Goal: Task Accomplishment & Management: Use online tool/utility

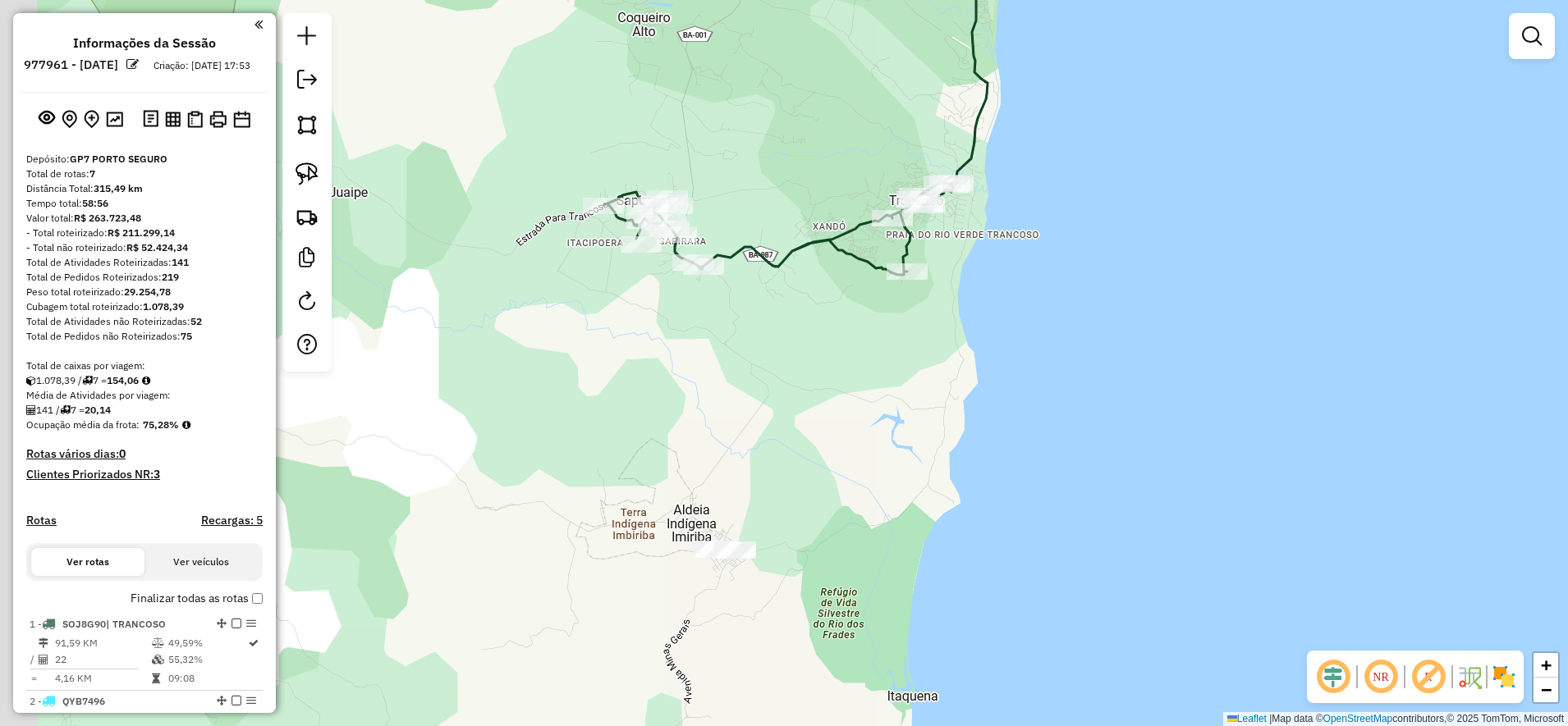
drag, startPoint x: 1048, startPoint y: 334, endPoint x: 1070, endPoint y: 339, distance: 22.6
click at [1070, 339] on div "Janela de atendimento Grade de atendimento Capacidade Transportadoras Veículos …" at bounding box center [784, 363] width 1568 height 726
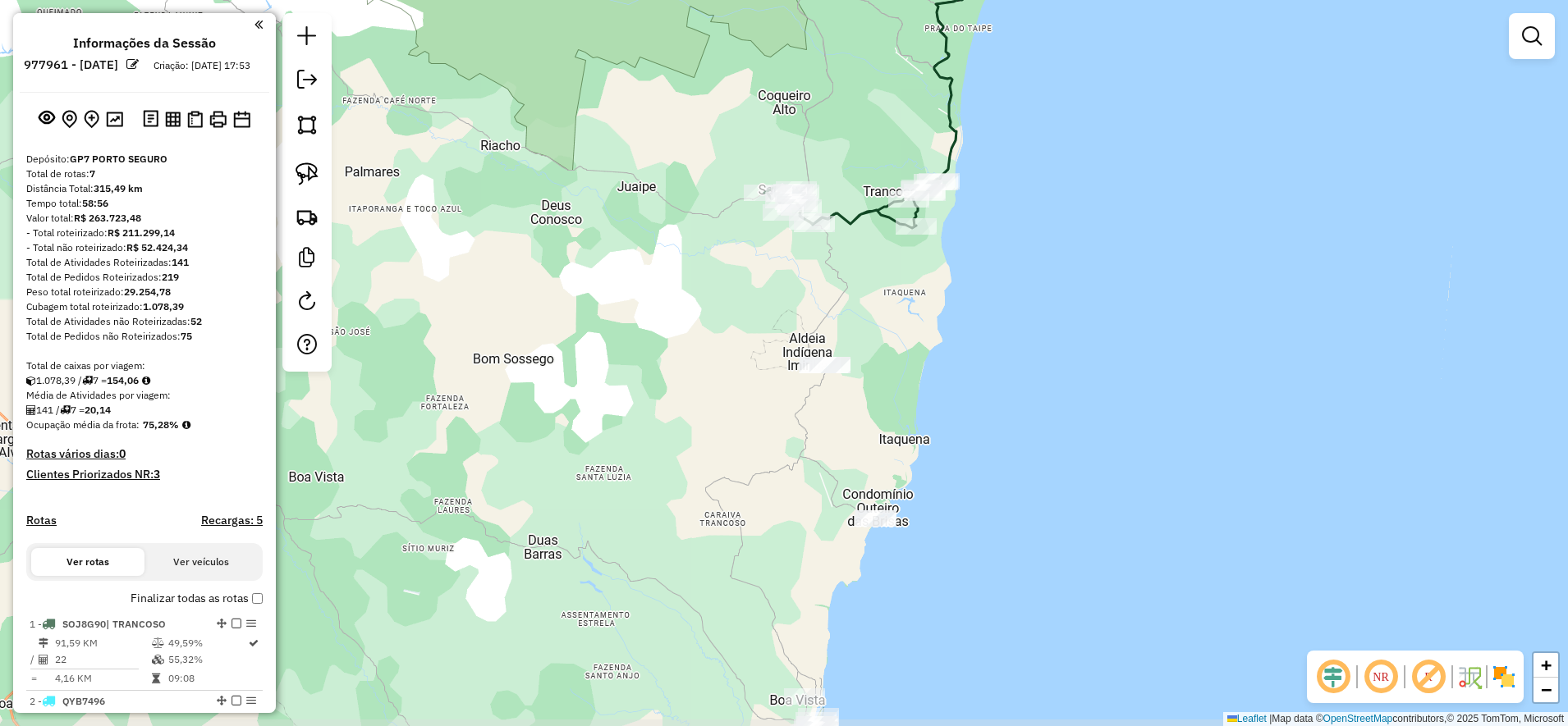
drag, startPoint x: 971, startPoint y: 341, endPoint x: 922, endPoint y: 304, distance: 61.4
click at [957, 322] on div "Janela de atendimento Grade de atendimento Capacidade Transportadoras Veículos …" at bounding box center [784, 363] width 1568 height 726
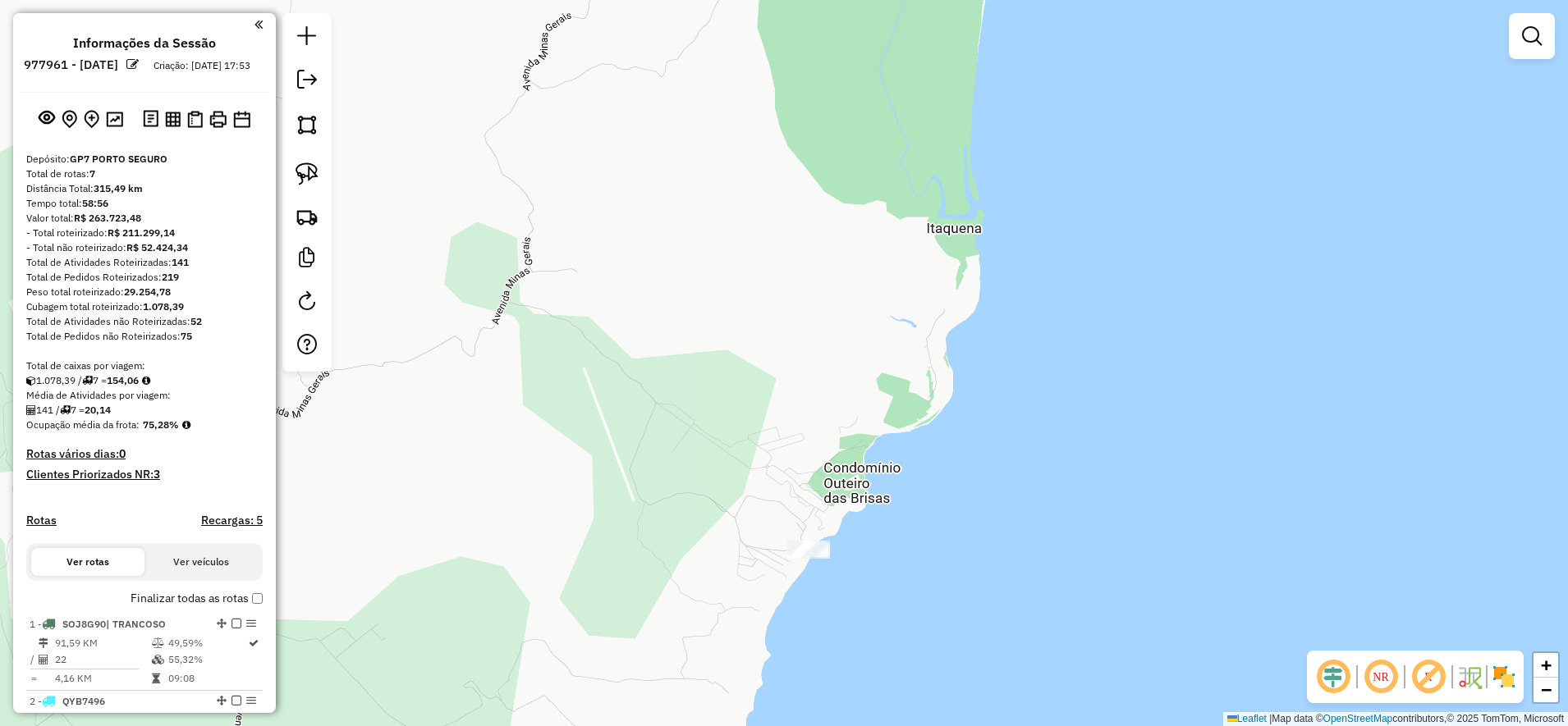
drag, startPoint x: 879, startPoint y: 345, endPoint x: 944, endPoint y: 441, distance: 115.9
click at [943, 442] on div "Janela de atendimento Grade de atendimento Capacidade Transportadoras Veículos …" at bounding box center [784, 363] width 1568 height 726
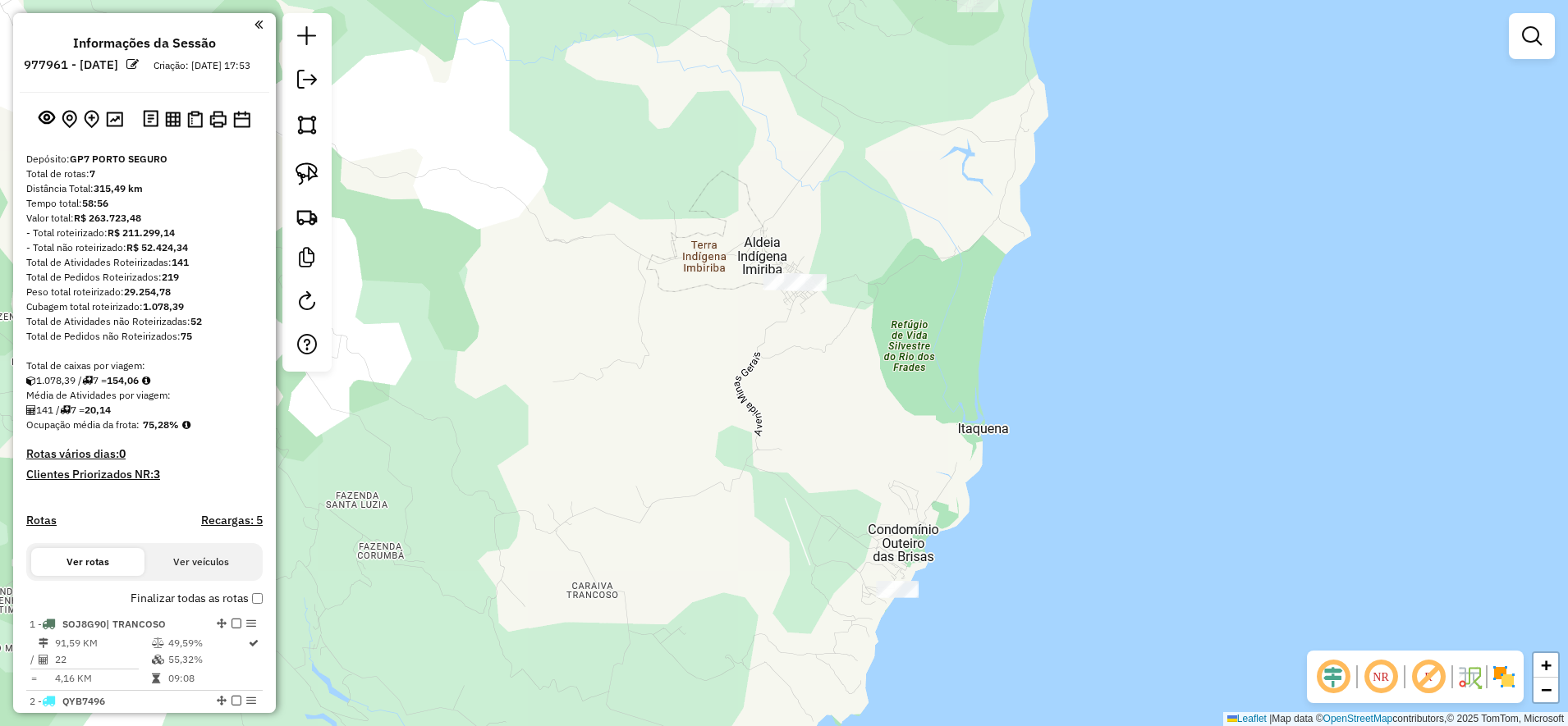
drag, startPoint x: 904, startPoint y: 332, endPoint x: 919, endPoint y: 400, distance: 69.6
click at [919, 400] on div "Janela de atendimento Grade de atendimento Capacidade Transportadoras Veículos …" at bounding box center [784, 363] width 1568 height 726
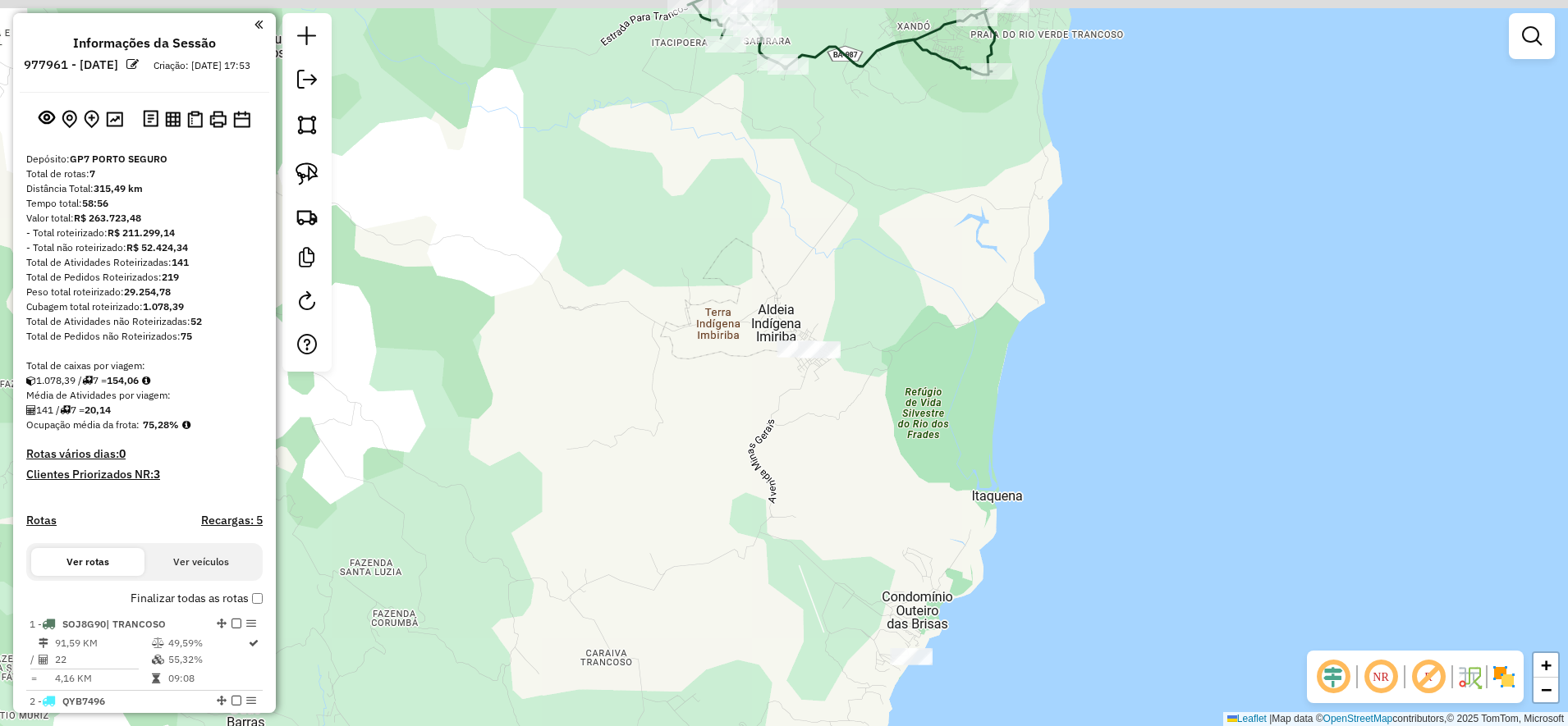
drag, startPoint x: 896, startPoint y: 327, endPoint x: 897, endPoint y: 337, distance: 10.0
click at [897, 337] on div "Janela de atendimento Grade de atendimento Capacidade Transportadoras Veículos …" at bounding box center [784, 363] width 1568 height 726
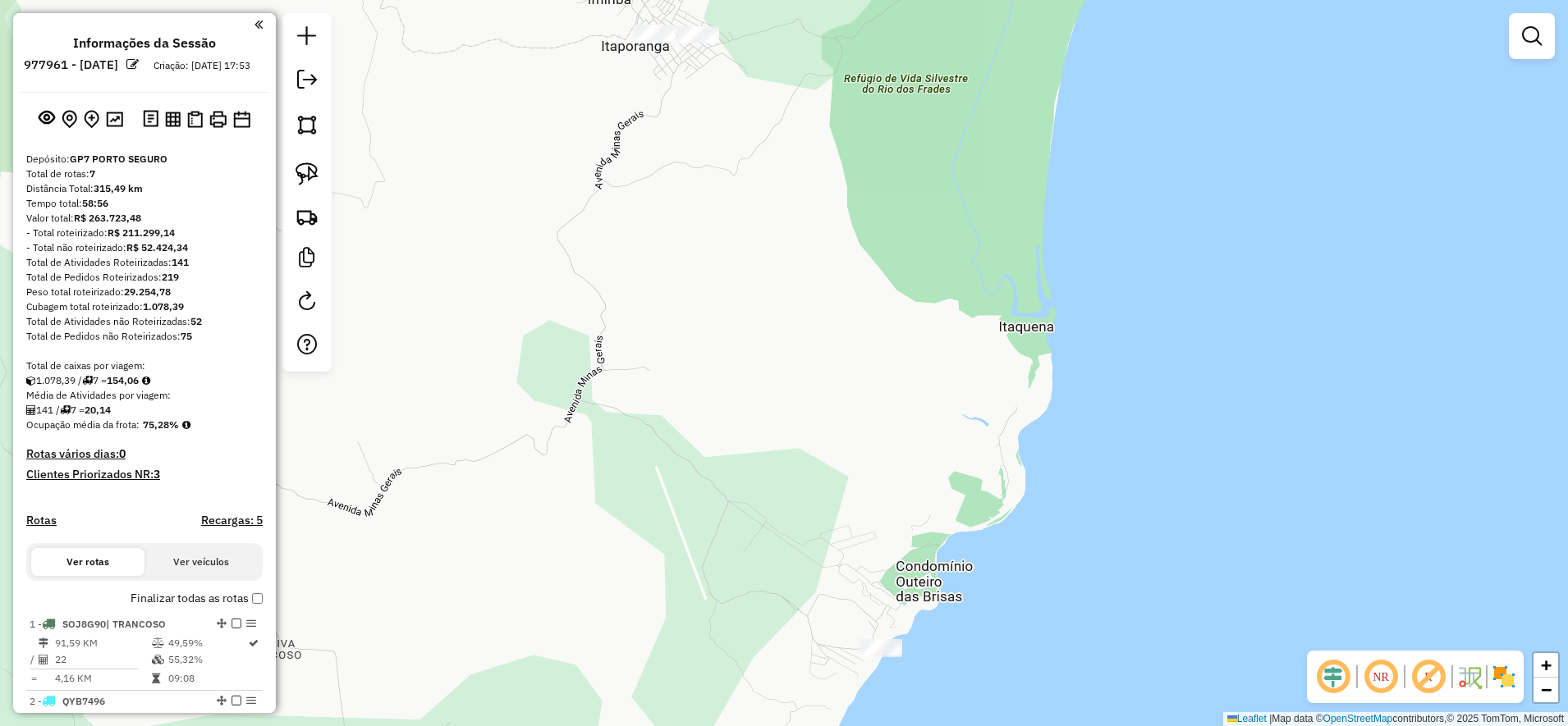
drag, startPoint x: 895, startPoint y: 449, endPoint x: 876, endPoint y: 256, distance: 193.9
click at [877, 257] on div "Janela de atendimento Grade de atendimento Capacidade Transportadoras Veículos …" at bounding box center [784, 363] width 1568 height 726
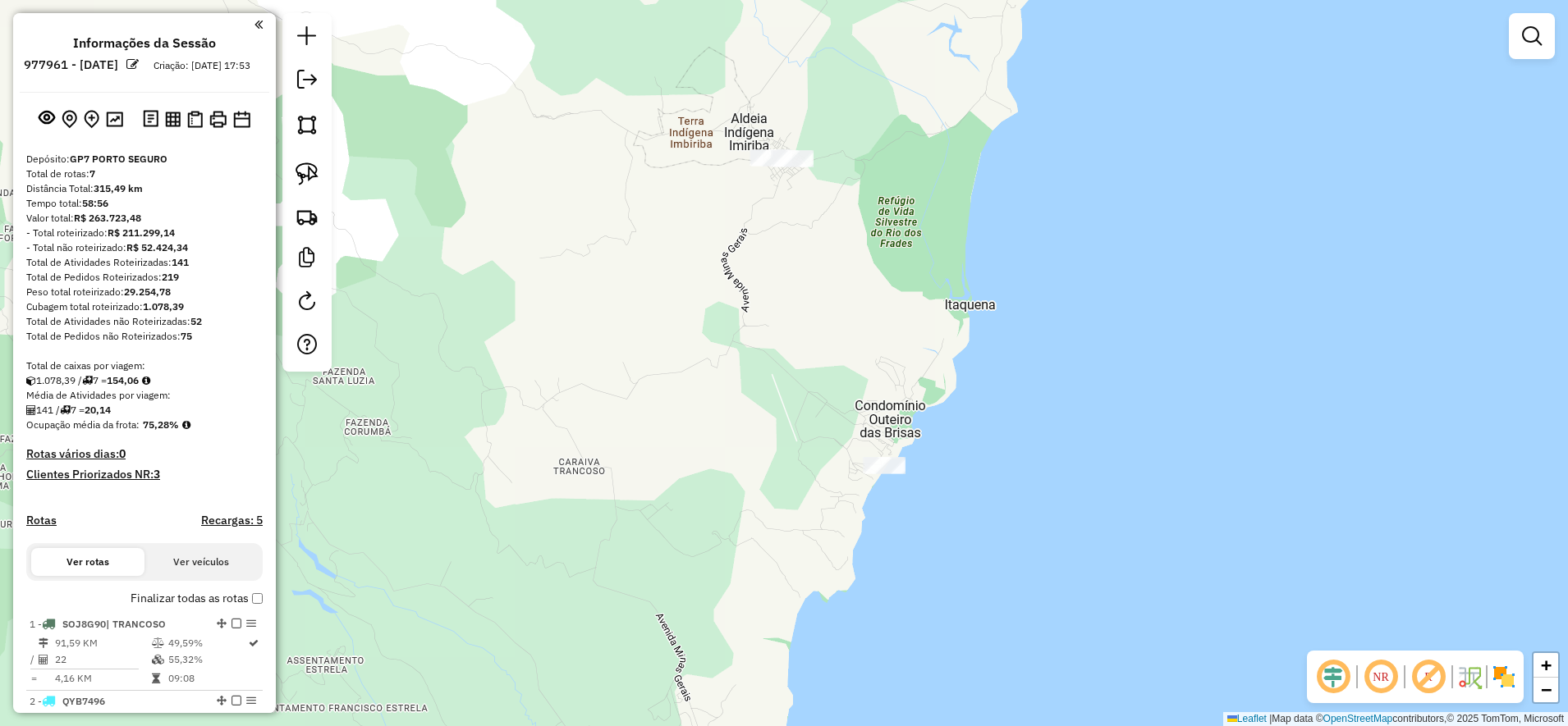
drag, startPoint x: 972, startPoint y: 360, endPoint x: 977, endPoint y: 366, distance: 7.8
click at [977, 366] on div "Janela de atendimento Grade de atendimento Capacidade Transportadoras Veículos …" at bounding box center [784, 363] width 1568 height 726
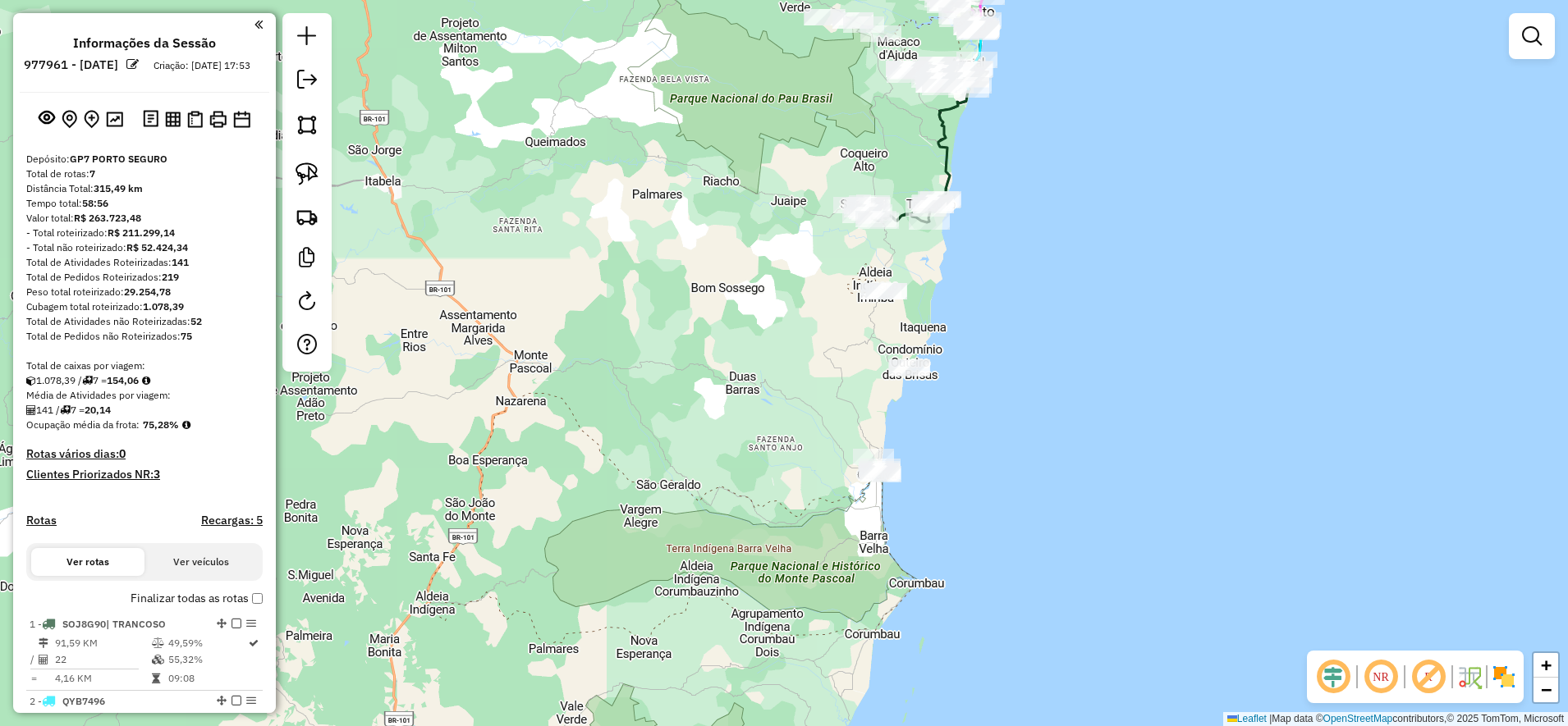
drag, startPoint x: 1006, startPoint y: 392, endPoint x: 901, endPoint y: 382, distance: 105.5
click at [903, 377] on div "Janela de atendimento Grade de atendimento Capacidade Transportadoras Veículos …" at bounding box center [784, 363] width 1568 height 726
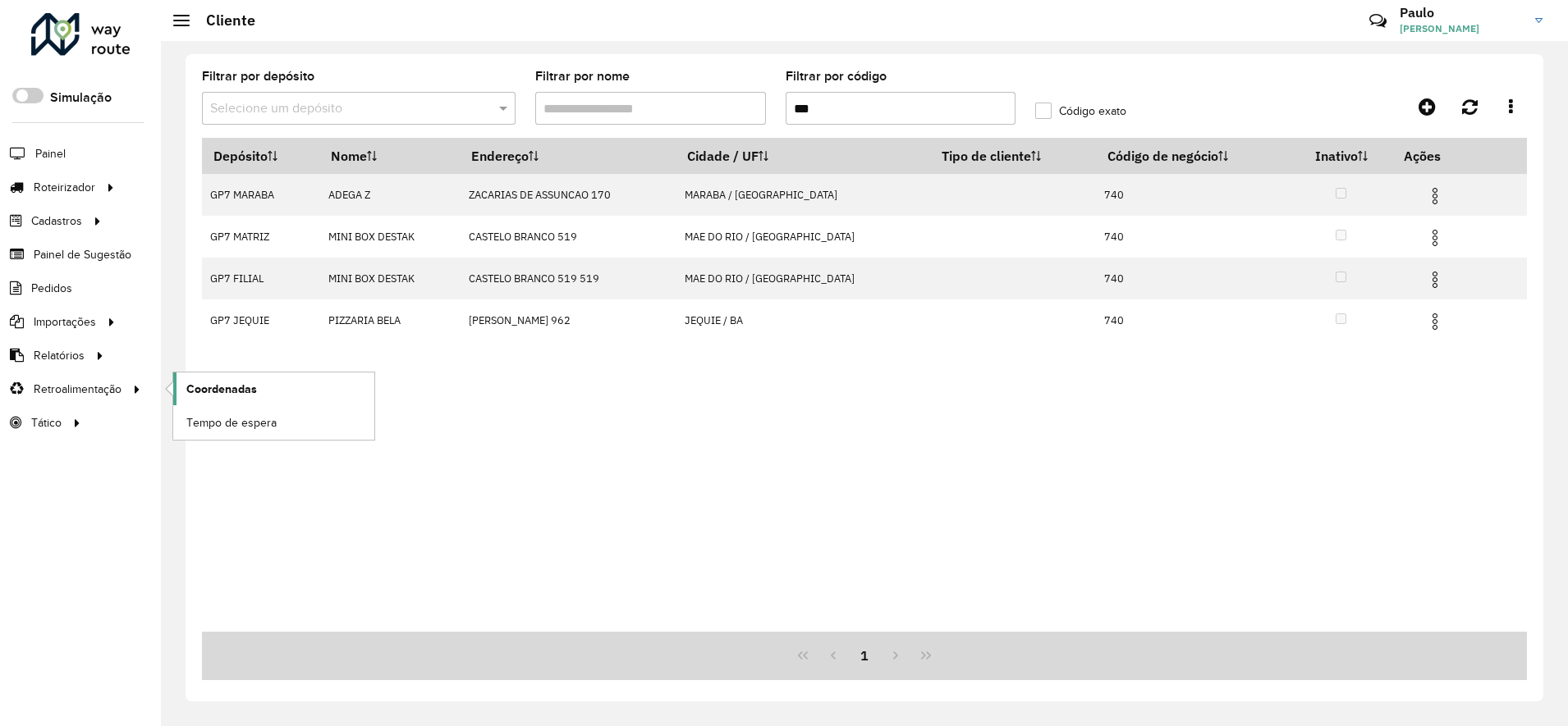
click at [232, 390] on span "Coordenadas" at bounding box center [222, 390] width 71 height 18
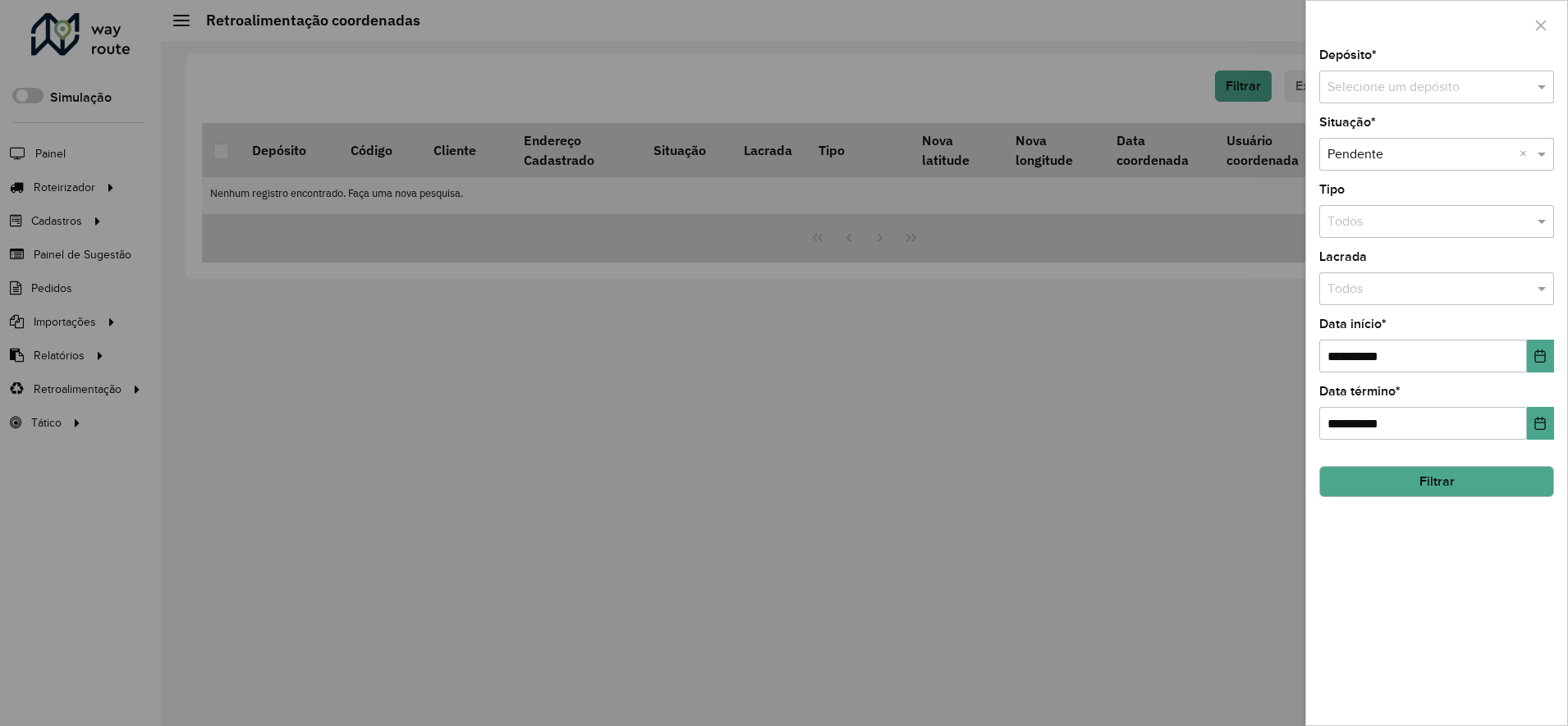
click at [1395, 90] on input "text" at bounding box center [1420, 87] width 186 height 20
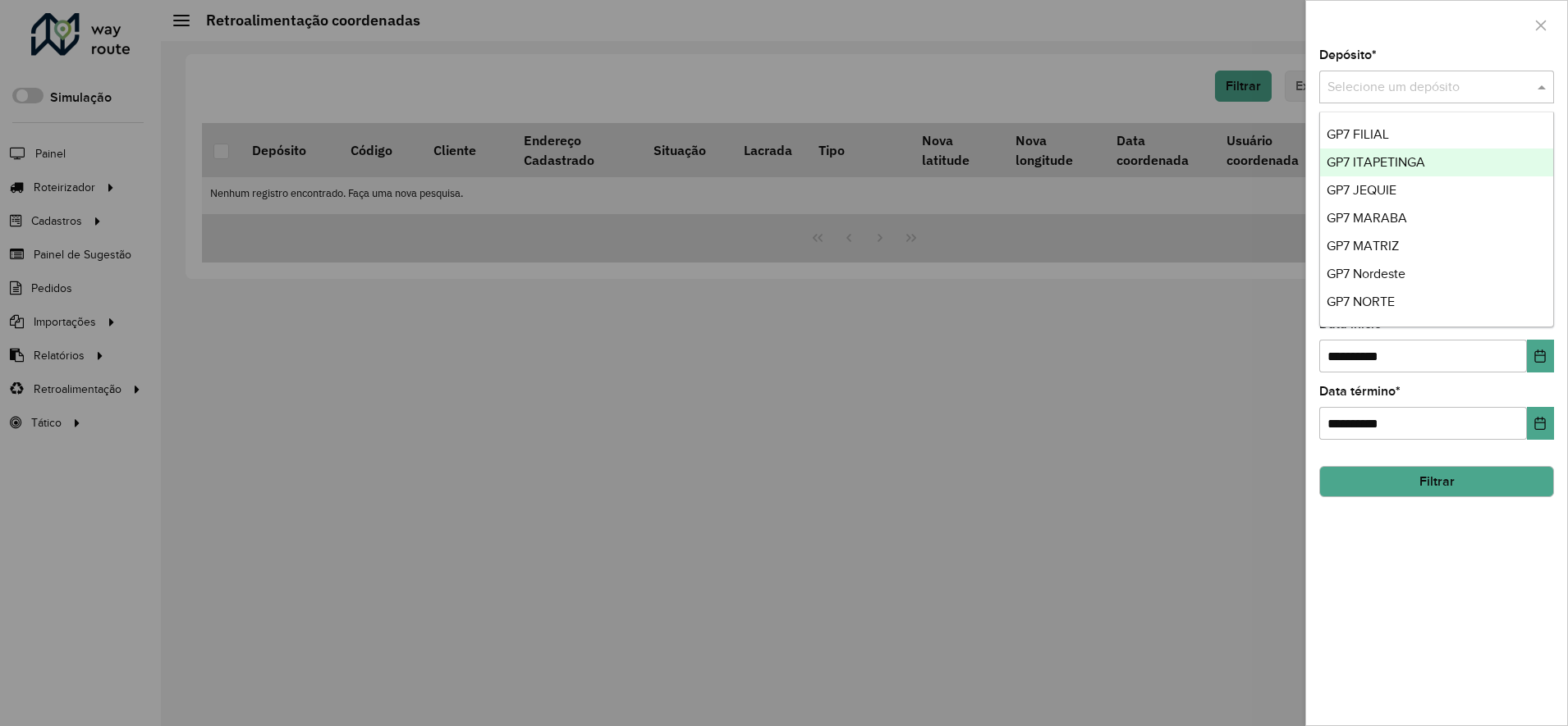
click at [1383, 155] on span "GP7 ITAPETINGA" at bounding box center [1375, 162] width 98 height 14
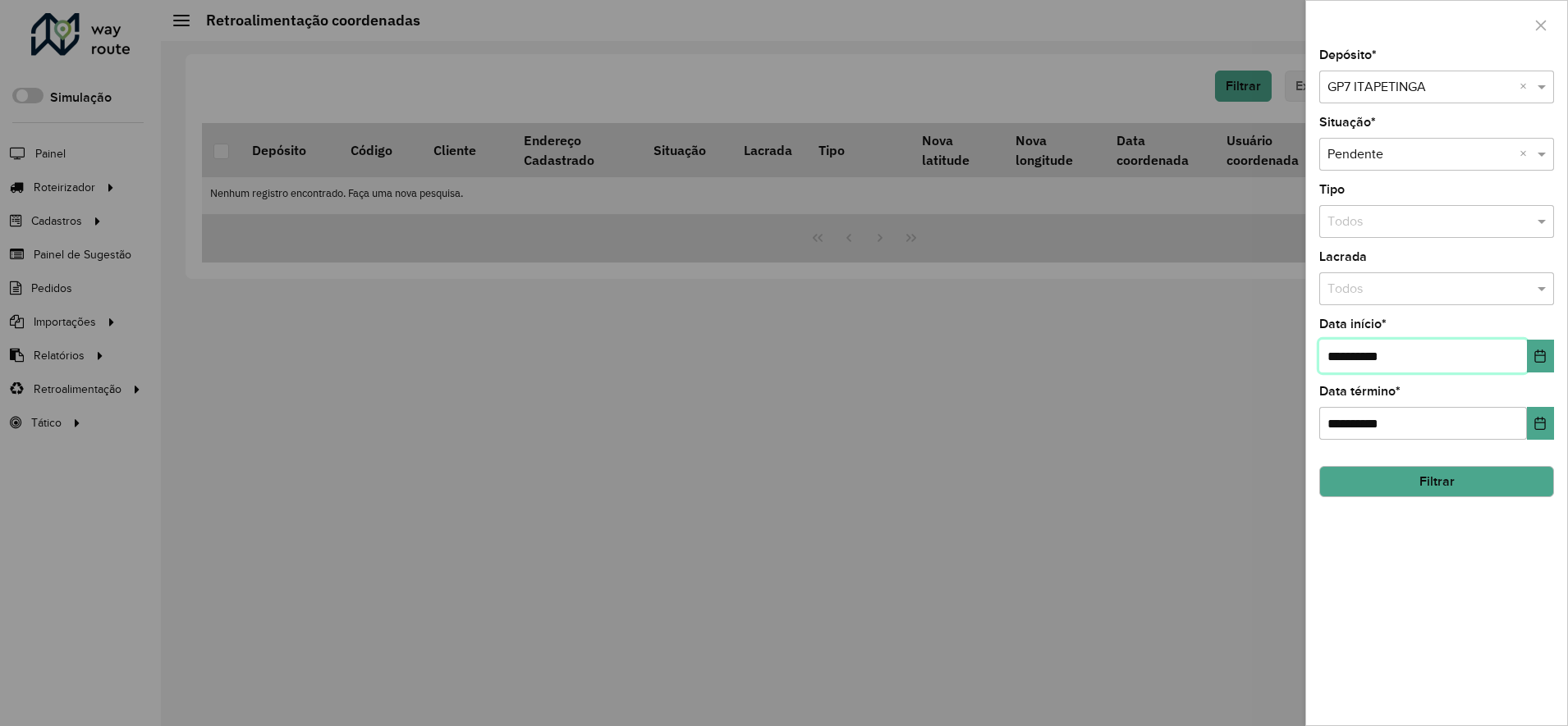
click at [1330, 361] on input "**********" at bounding box center [1423, 356] width 207 height 32
type input "**********"
click at [1437, 486] on button "Filtrar" at bounding box center [1436, 482] width 235 height 31
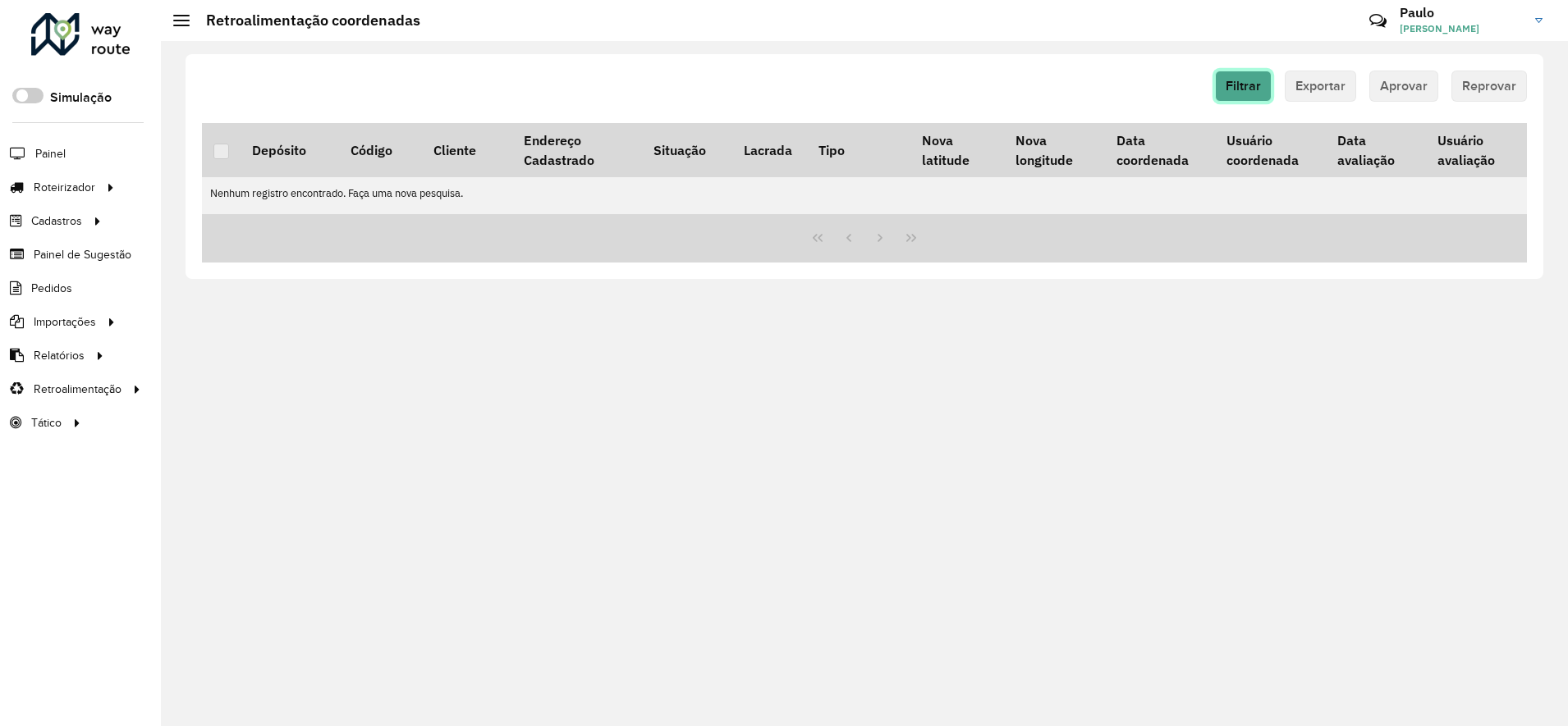
click at [1248, 85] on span "Filtrar" at bounding box center [1243, 85] width 35 height 14
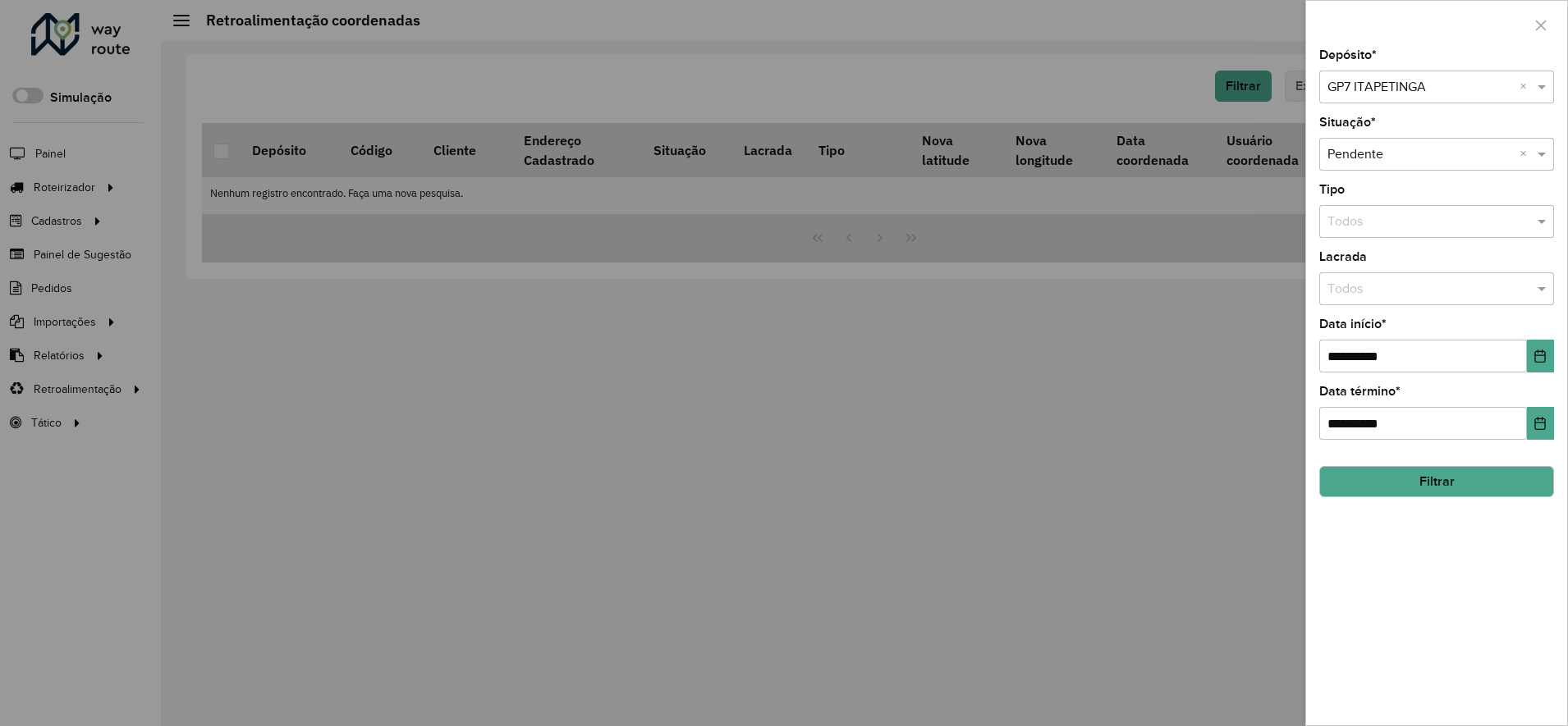
click at [1364, 78] on input "text" at bounding box center [1420, 87] width 186 height 20
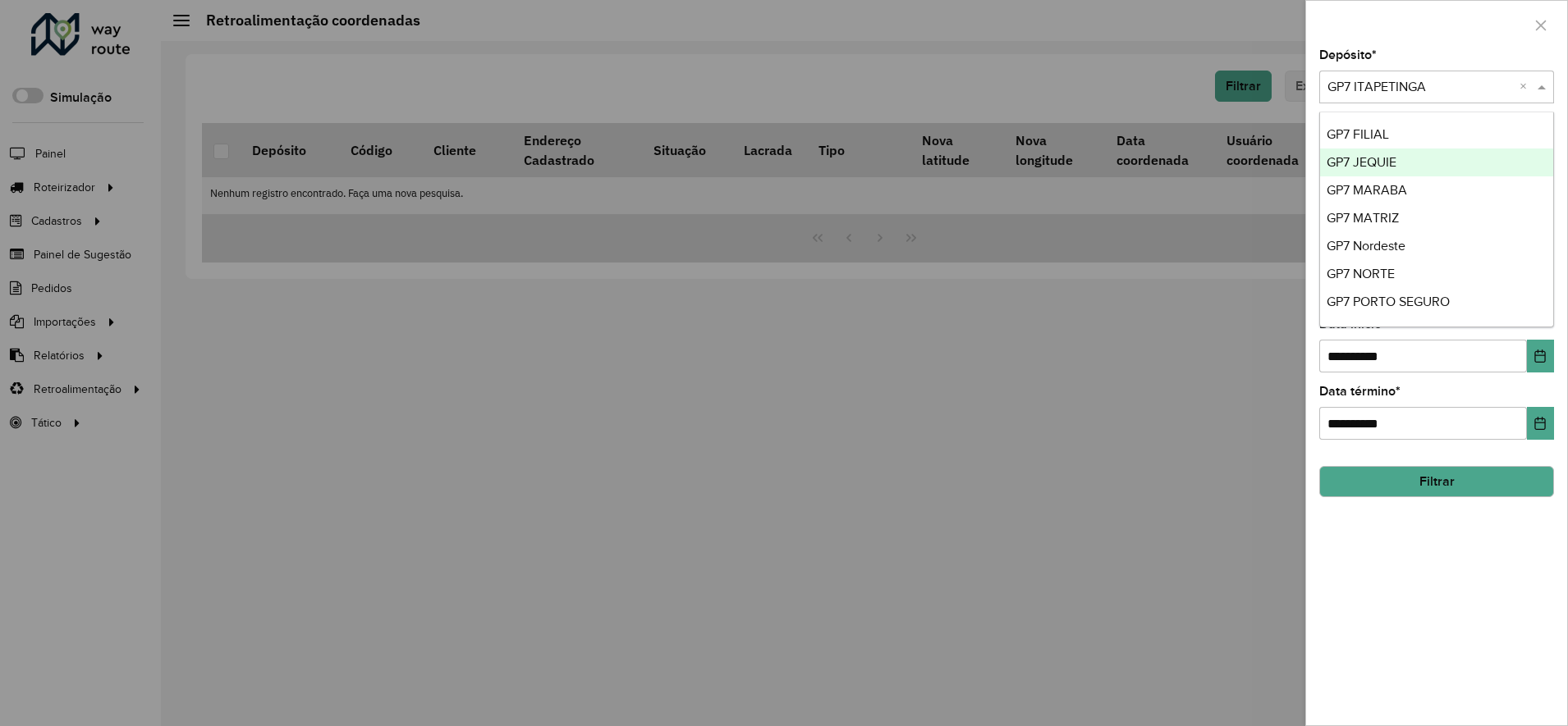
click at [1379, 159] on span "GP7 JEQUIE" at bounding box center [1361, 162] width 70 height 14
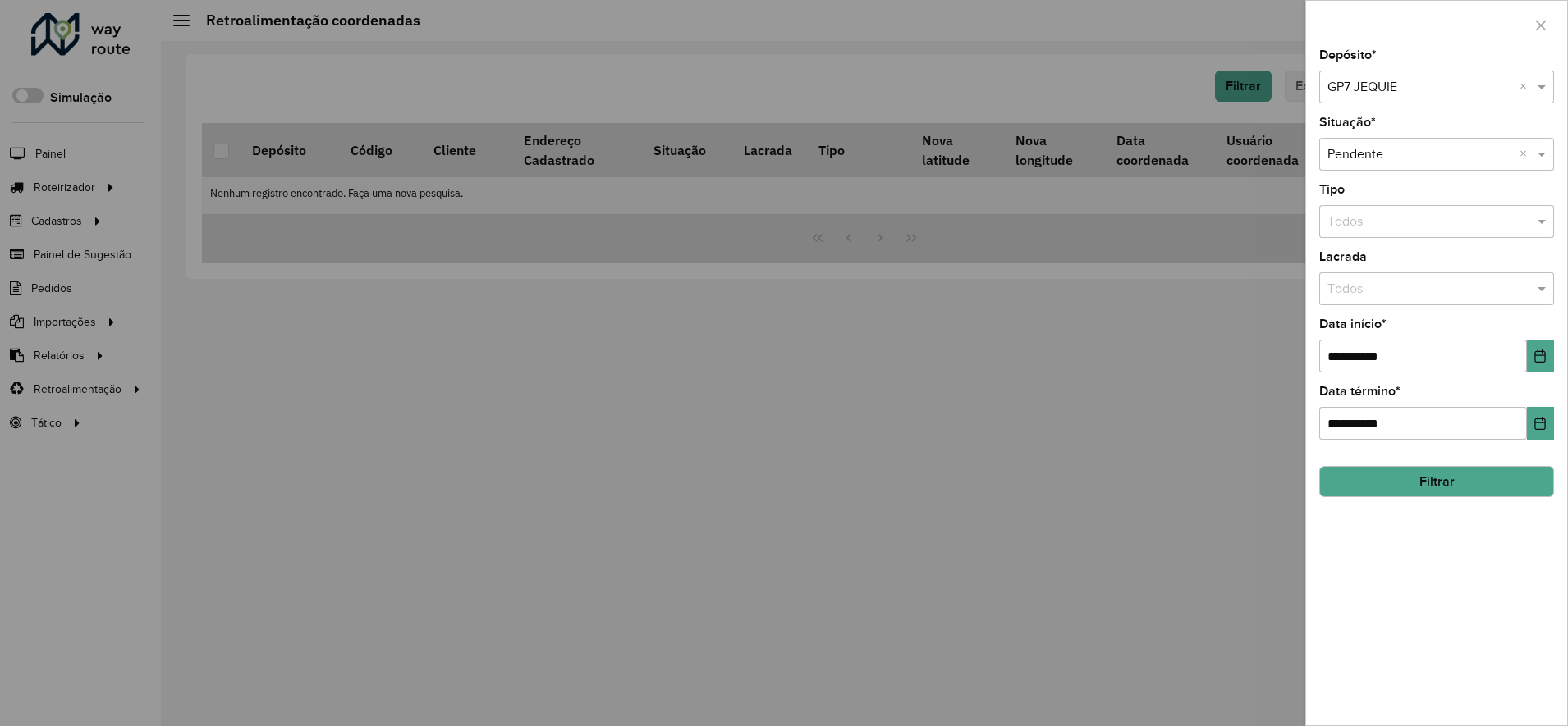
click at [1410, 484] on button "Filtrar" at bounding box center [1436, 482] width 235 height 31
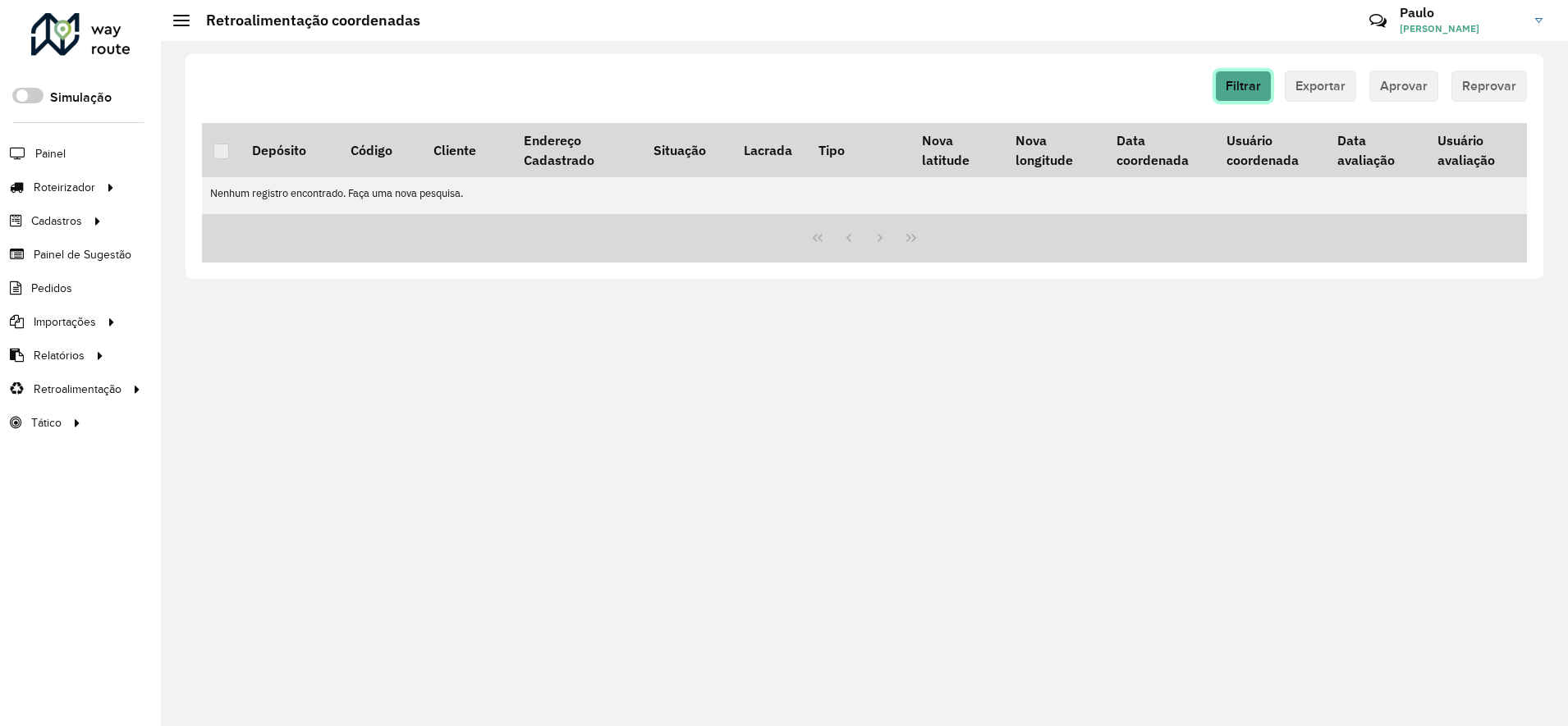
click at [1260, 93] on button "Filtrar" at bounding box center [1244, 86] width 57 height 31
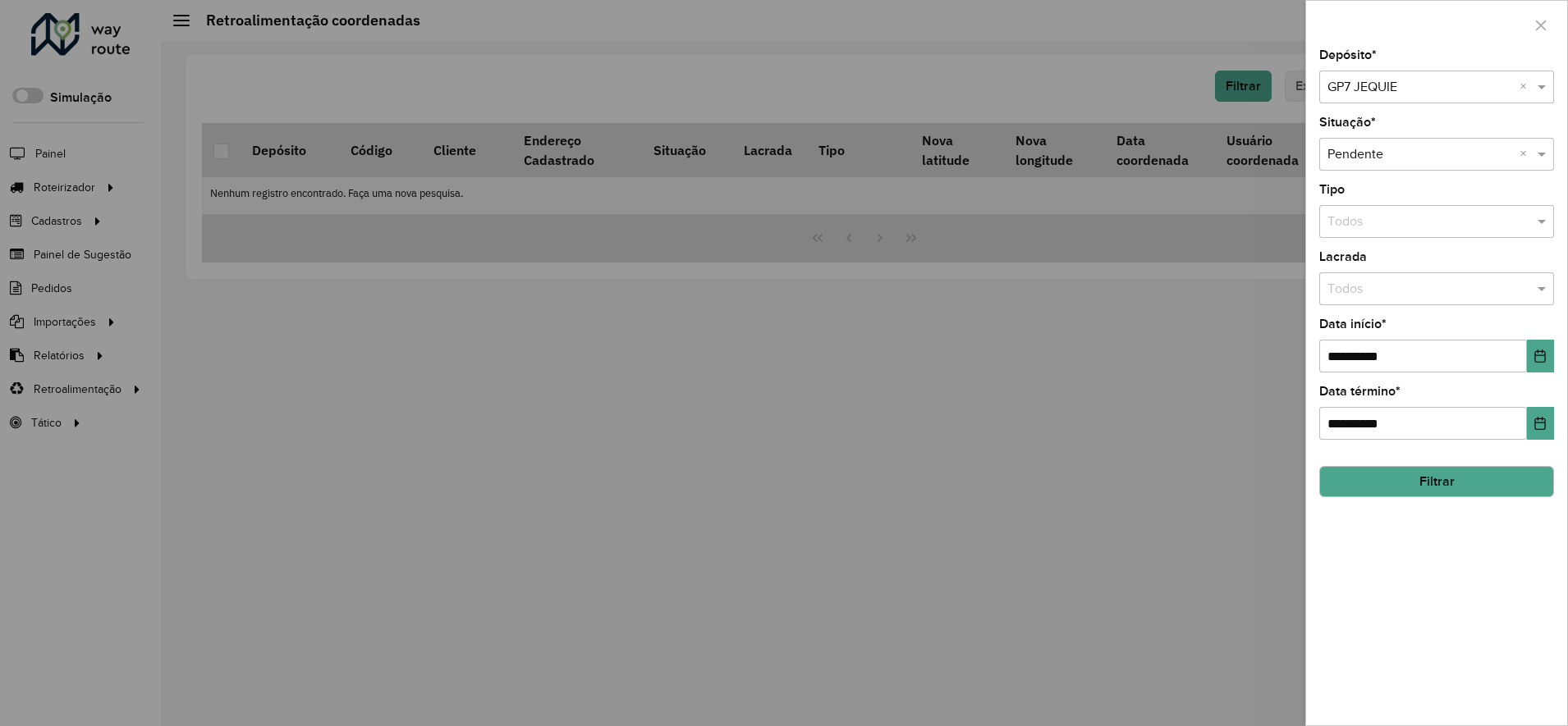
click at [1348, 83] on input "text" at bounding box center [1420, 87] width 186 height 20
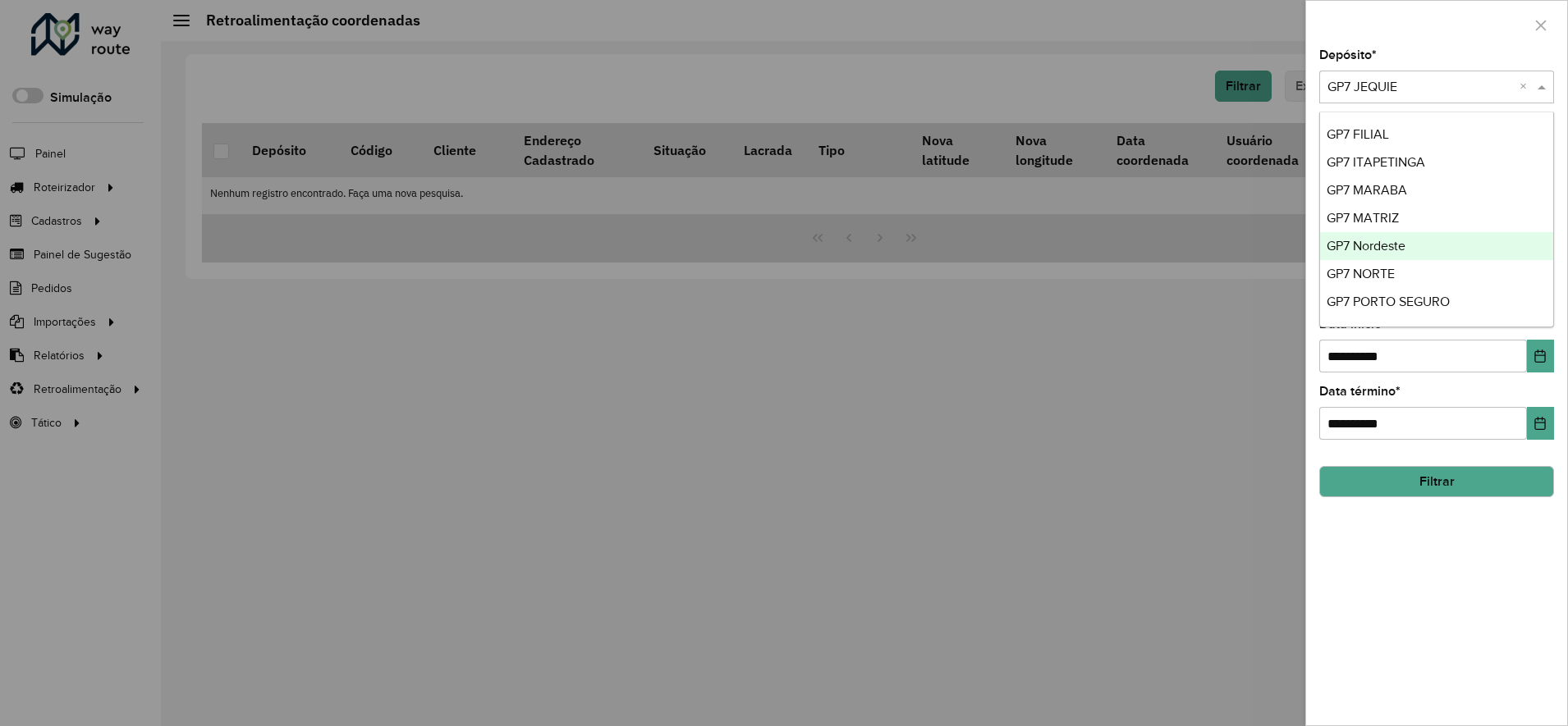
click at [1375, 248] on span "GP7 Nordeste" at bounding box center [1366, 246] width 79 height 14
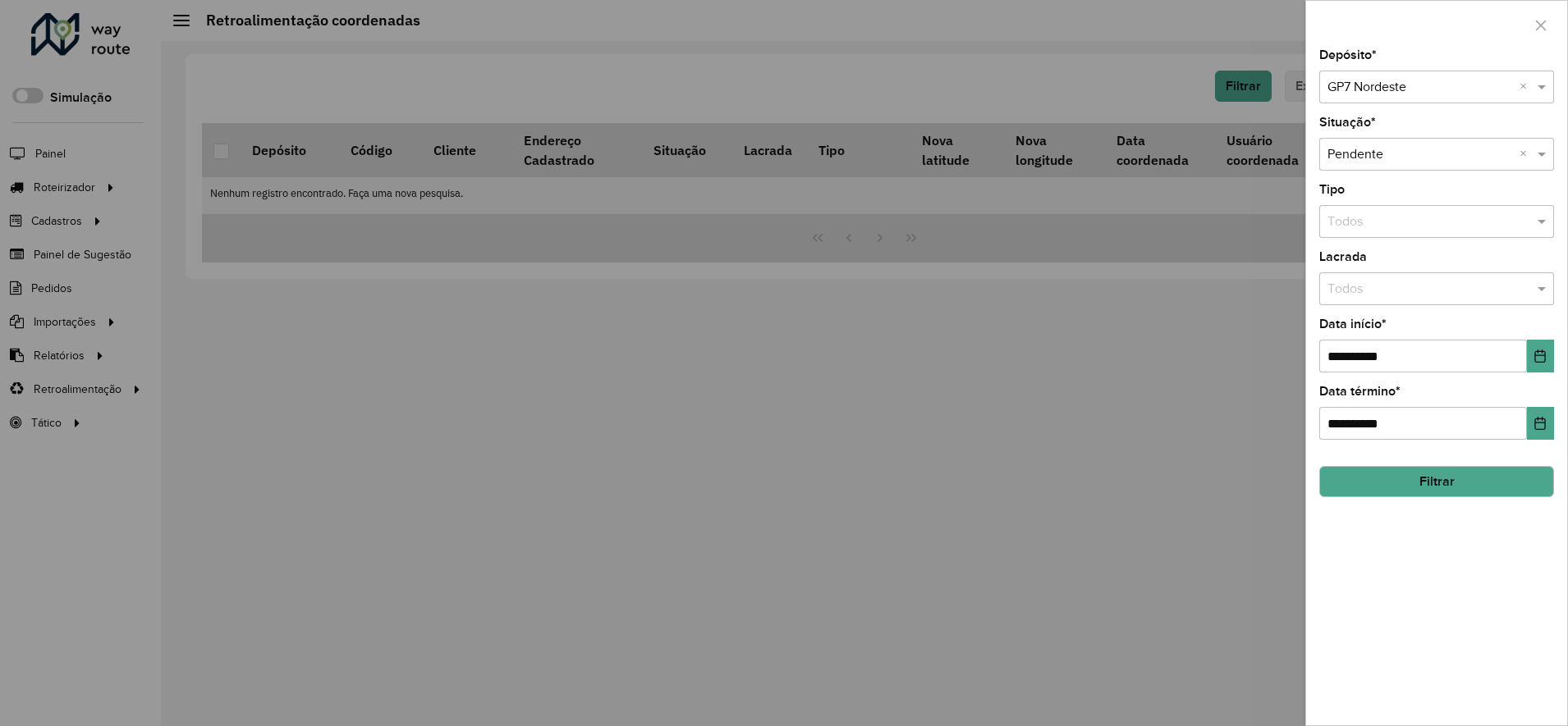
click at [1394, 482] on button "Filtrar" at bounding box center [1436, 482] width 235 height 31
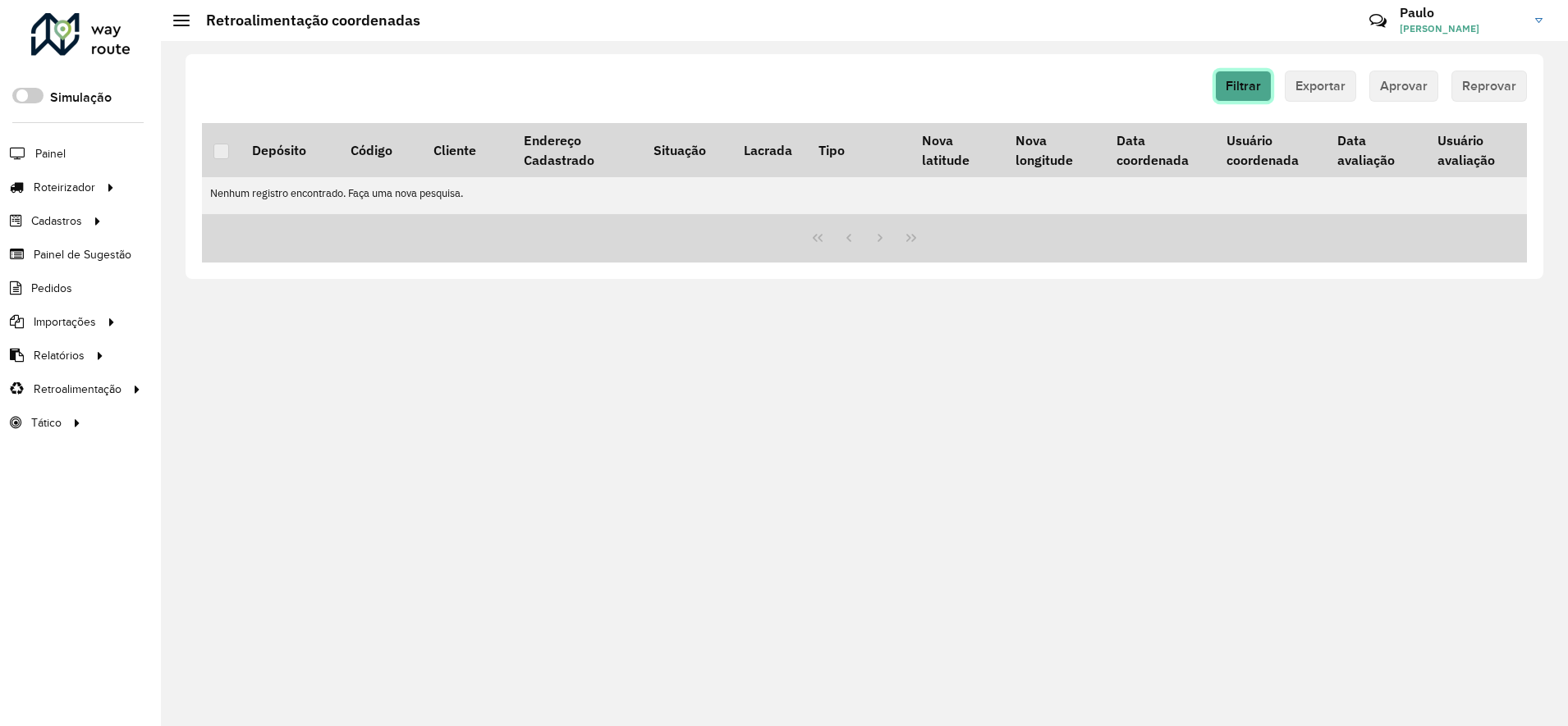
click at [1252, 87] on span "Filtrar" at bounding box center [1243, 85] width 35 height 14
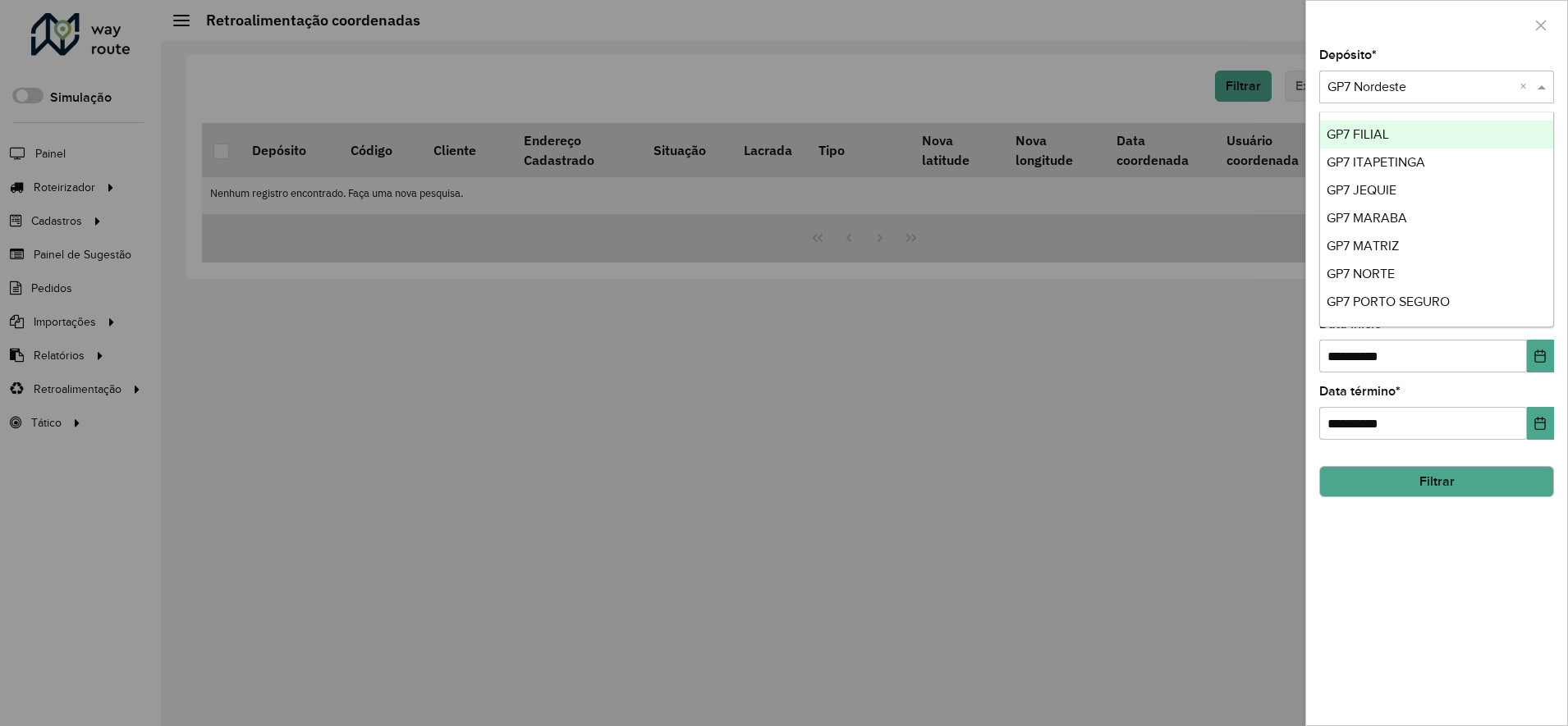
click at [1360, 92] on input "text" at bounding box center [1420, 87] width 186 height 20
click at [1384, 301] on span "GP7 PORTO SEGURO" at bounding box center [1387, 302] width 123 height 14
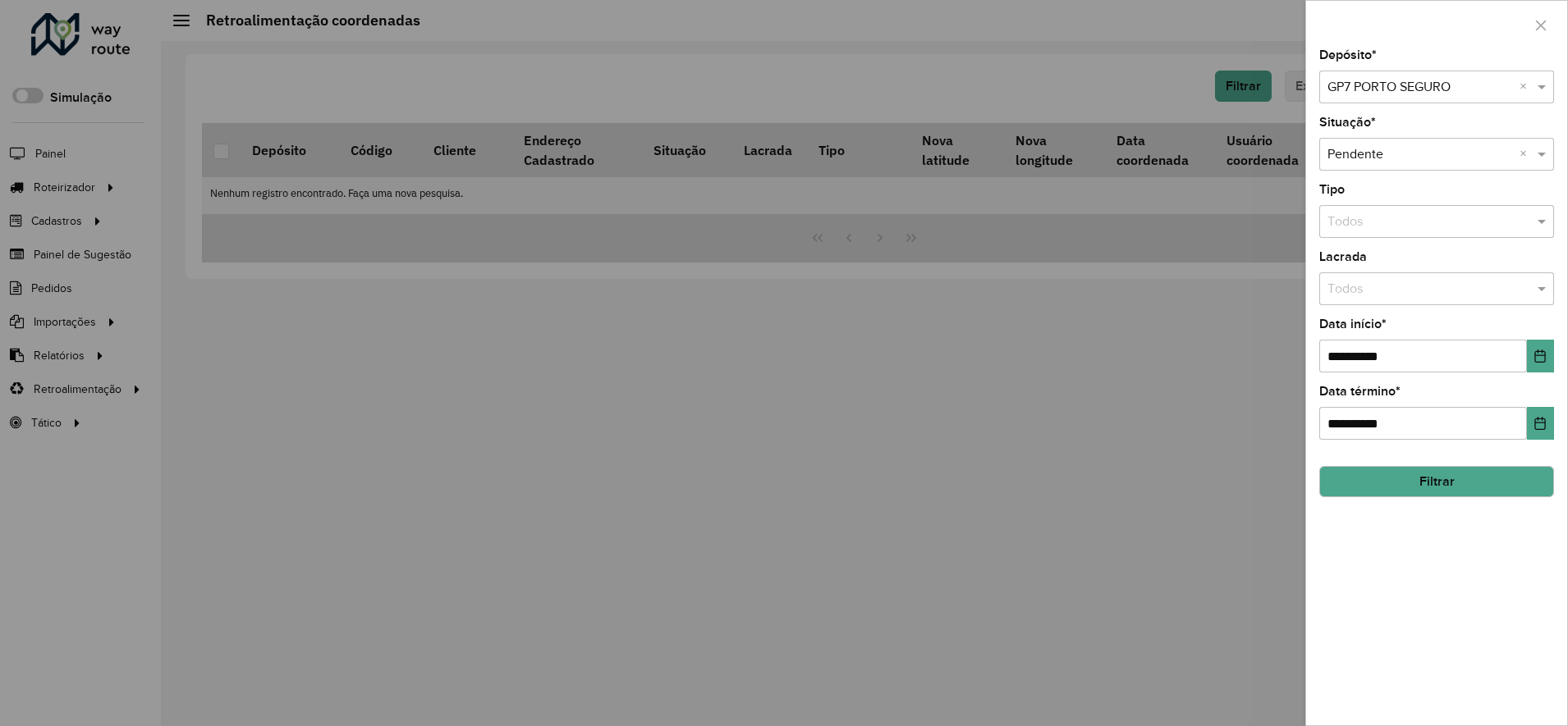
click at [1410, 482] on button "Filtrar" at bounding box center [1436, 482] width 235 height 31
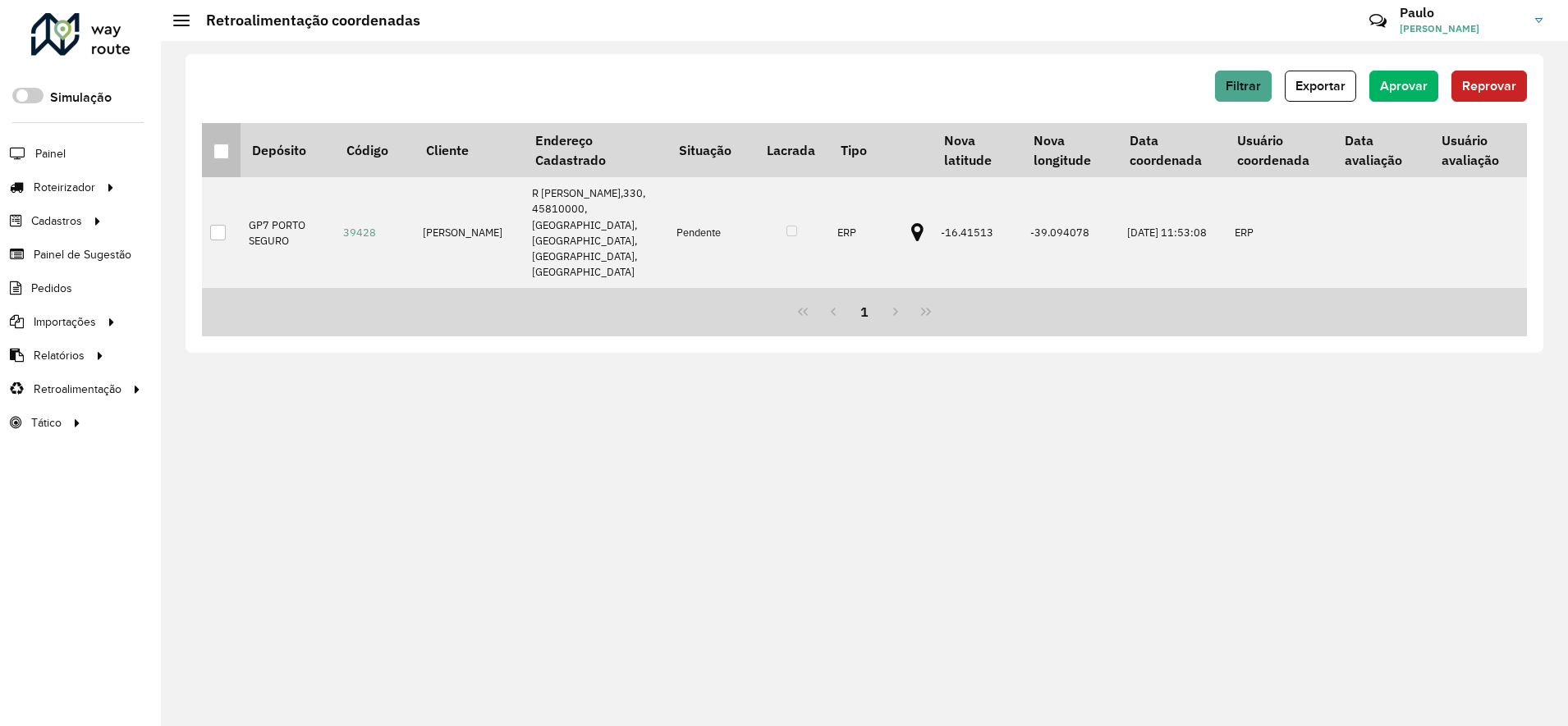
click at [218, 153] on div at bounding box center [221, 151] width 16 height 16
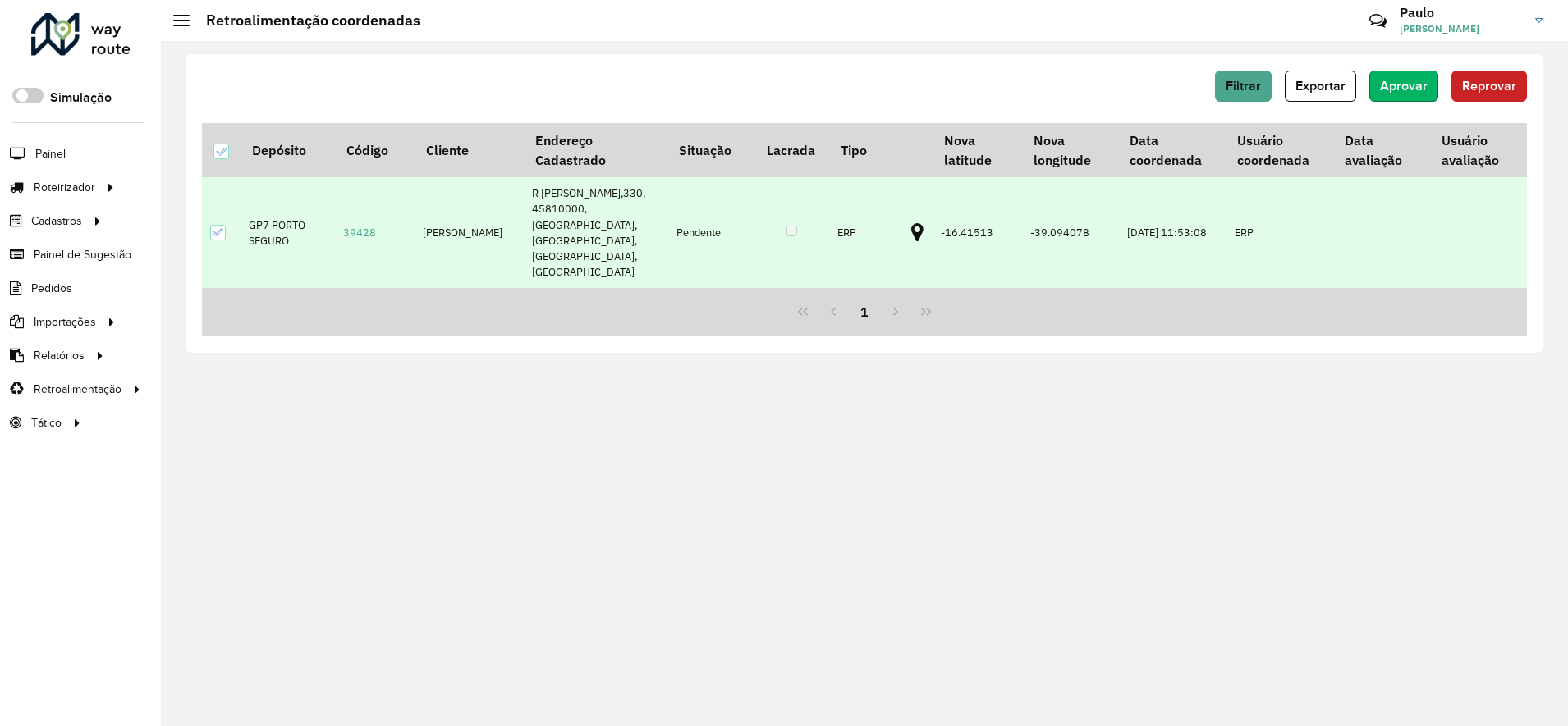
click at [1405, 83] on span "Aprovar" at bounding box center [1404, 85] width 47 height 14
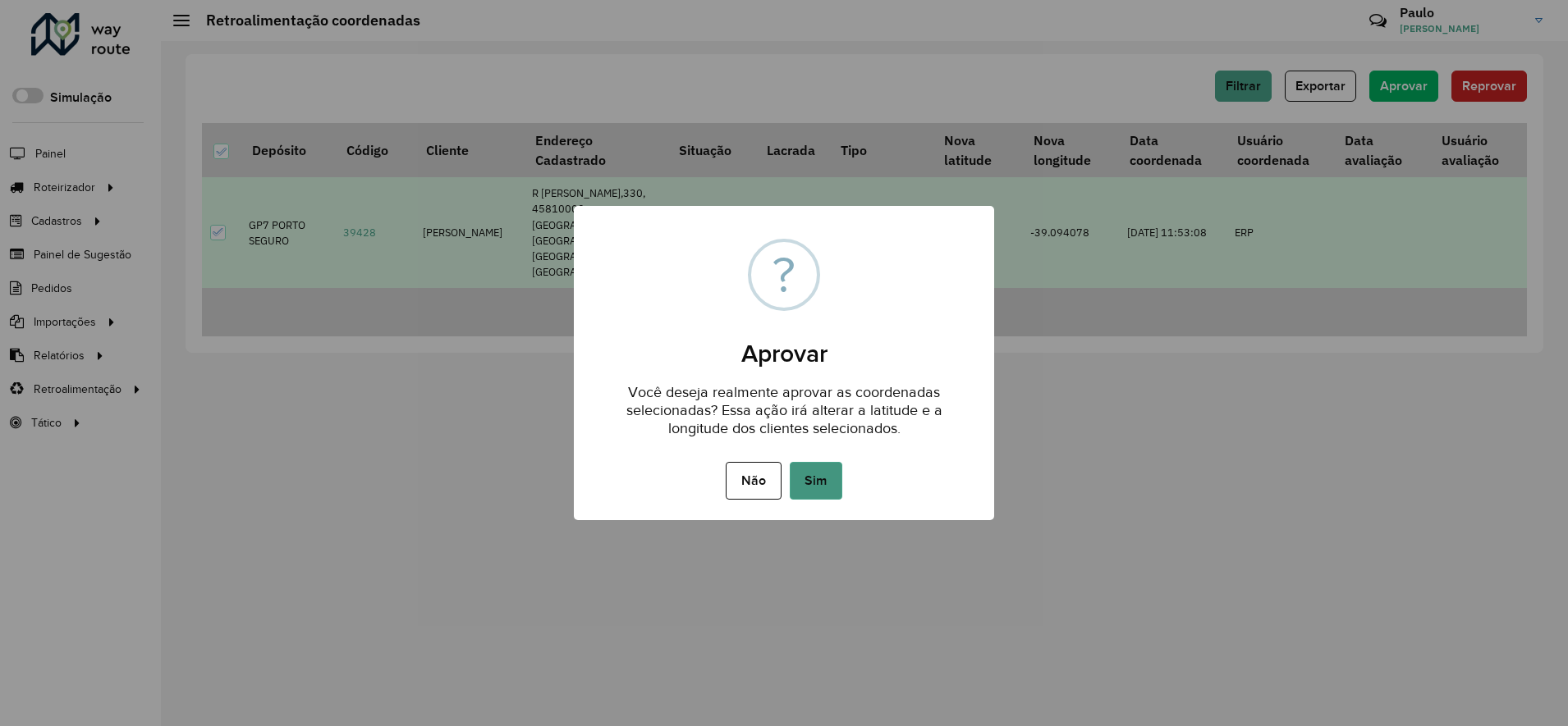
click at [816, 480] on button "Sim" at bounding box center [815, 480] width 52 height 37
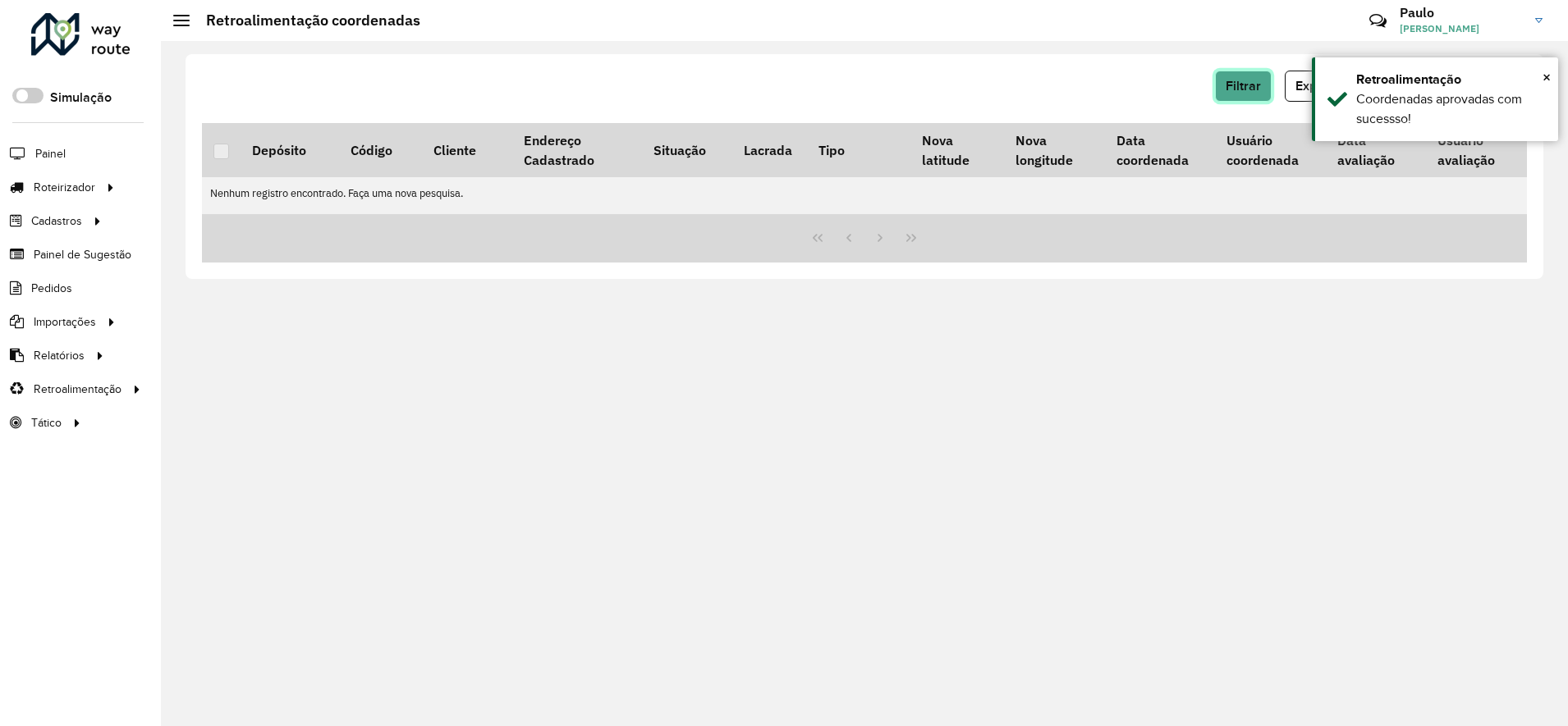
click at [1237, 85] on span "Filtrar" at bounding box center [1243, 85] width 35 height 14
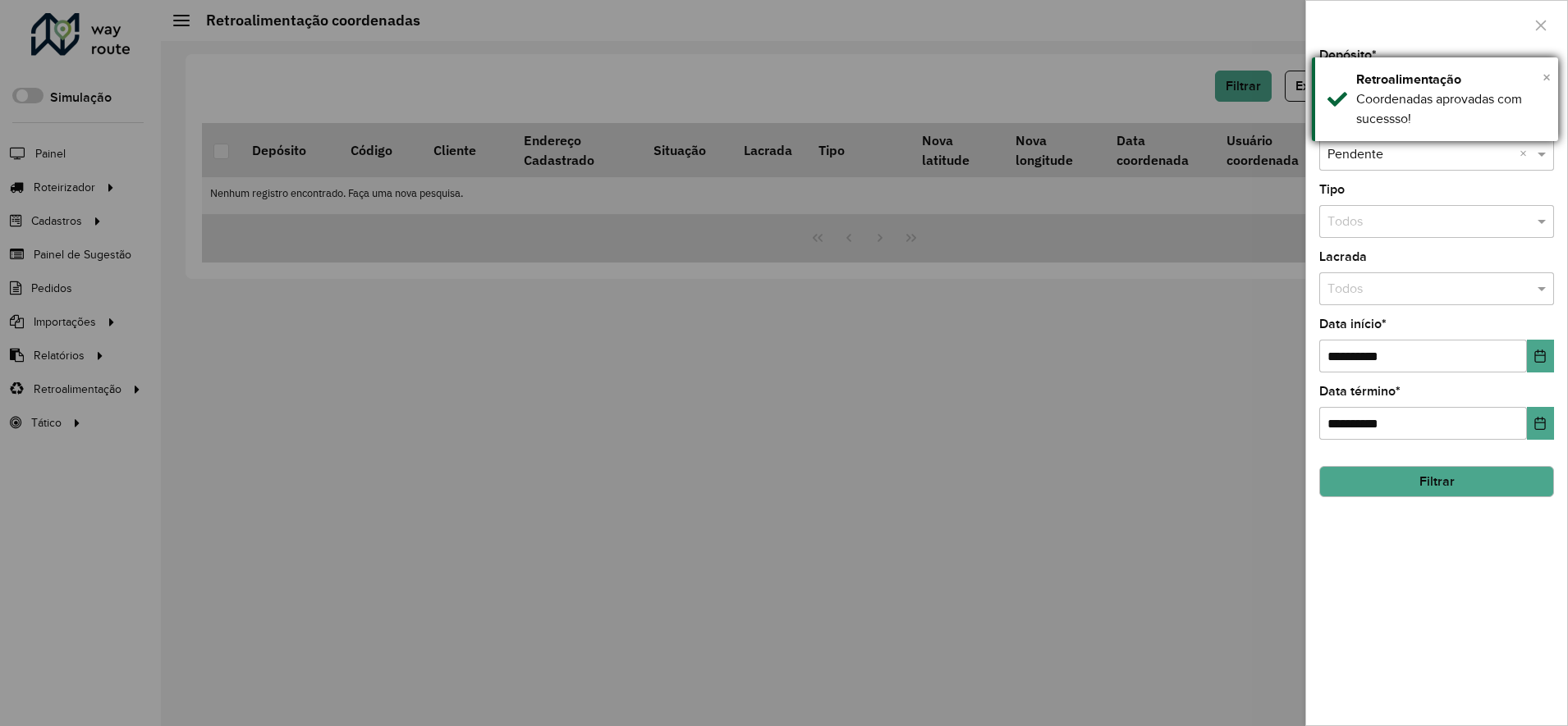
click at [1546, 76] on span "×" at bounding box center [1546, 77] width 8 height 18
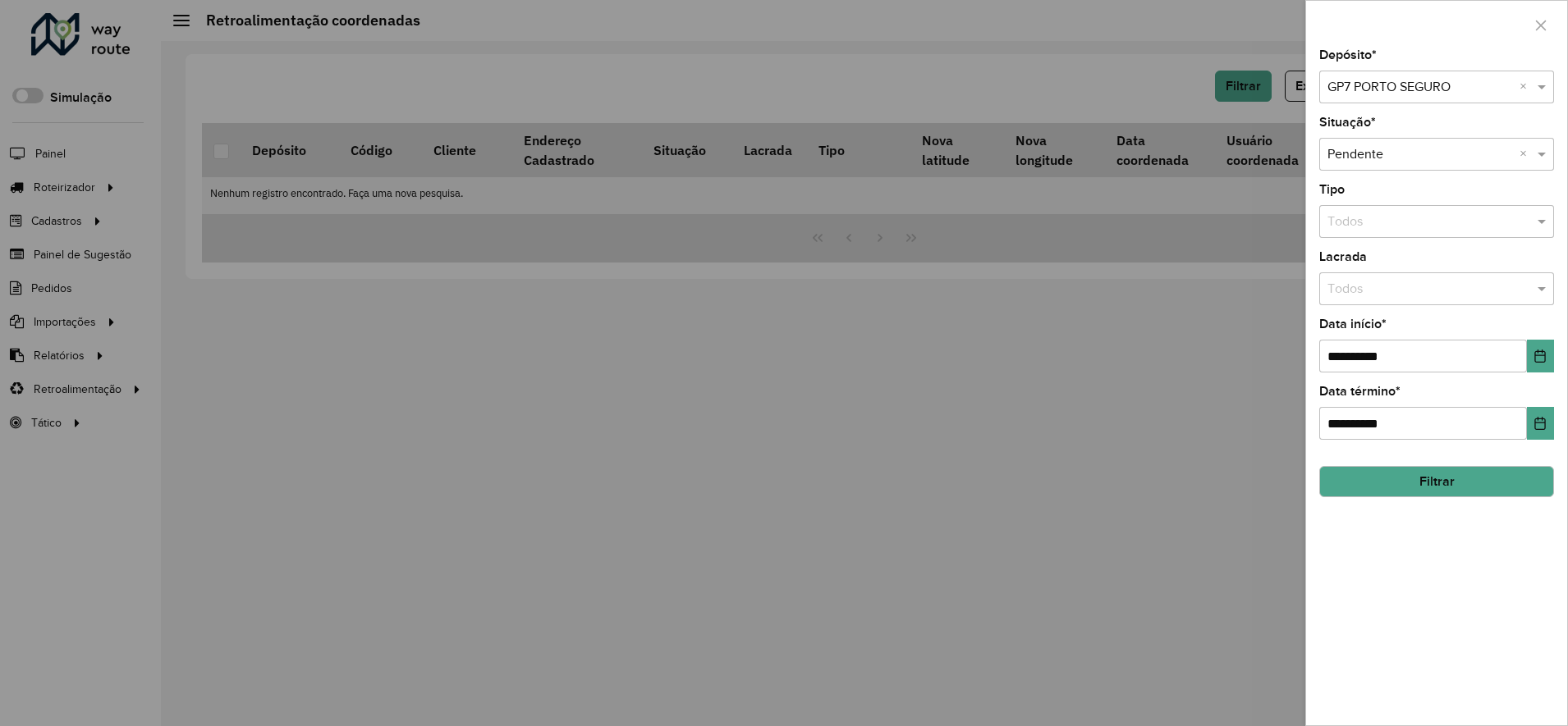
click at [1425, 92] on input "text" at bounding box center [1420, 87] width 186 height 20
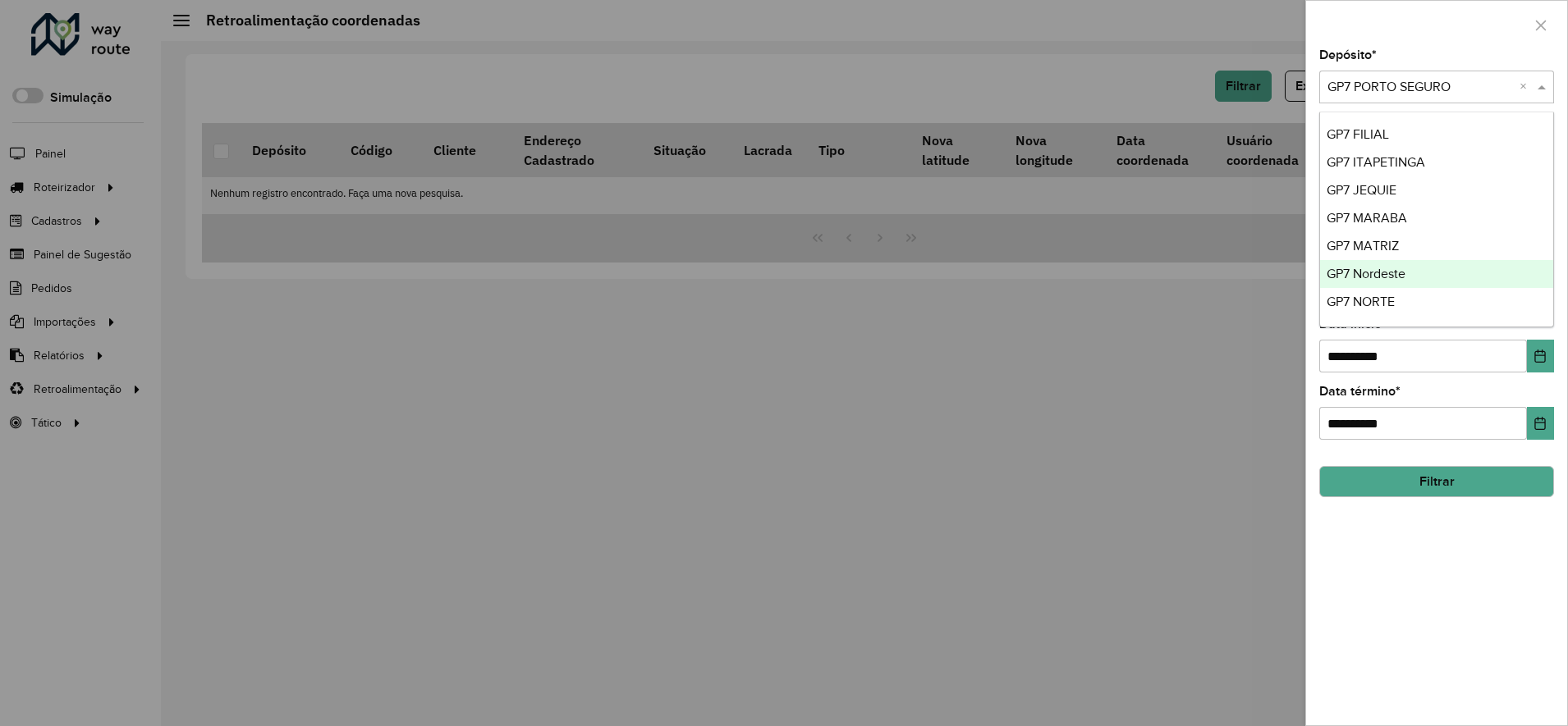
scroll to position [27, 0]
click at [1385, 307] on span "GP7 TEIXEIRA DE FREITAS" at bounding box center [1389, 304] width 126 height 14
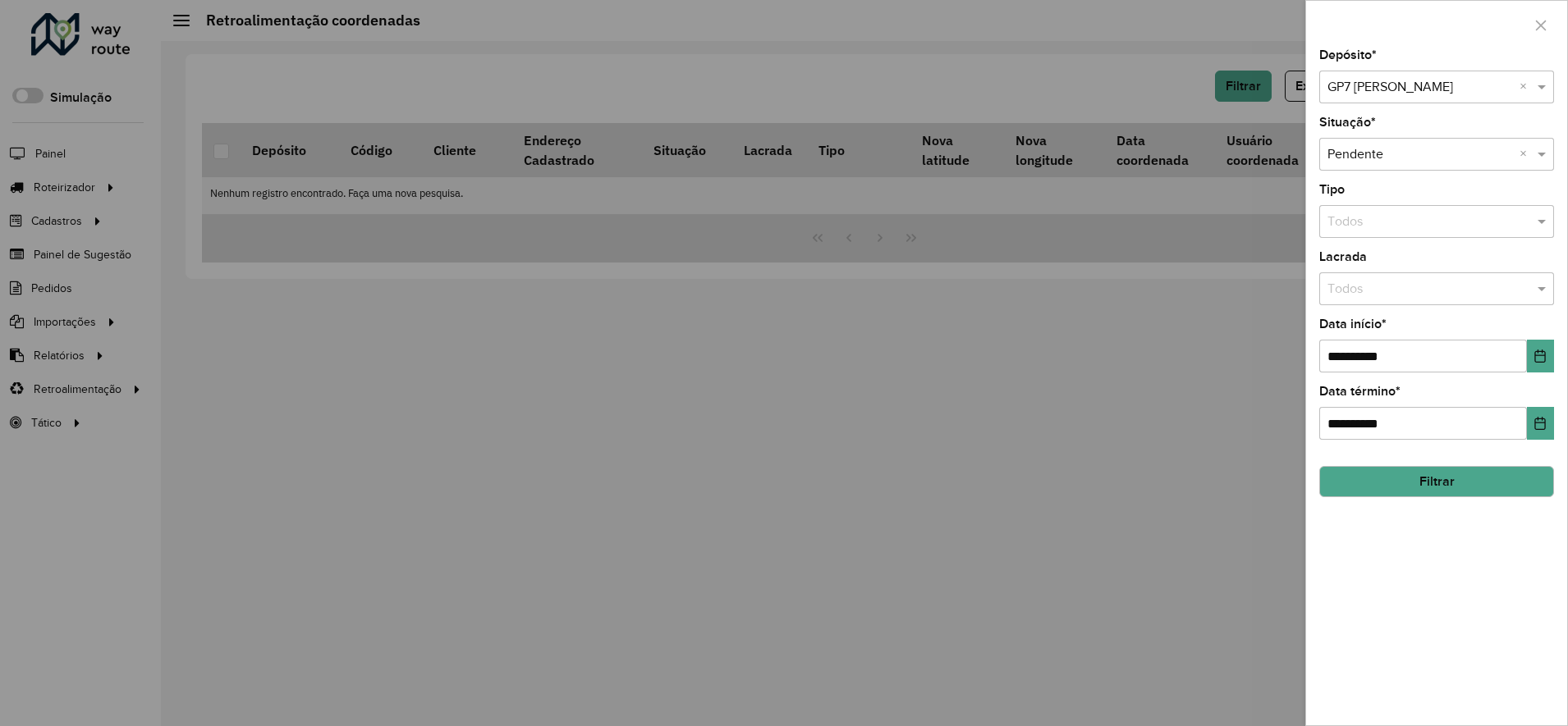
click at [1419, 479] on button "Filtrar" at bounding box center [1436, 482] width 235 height 31
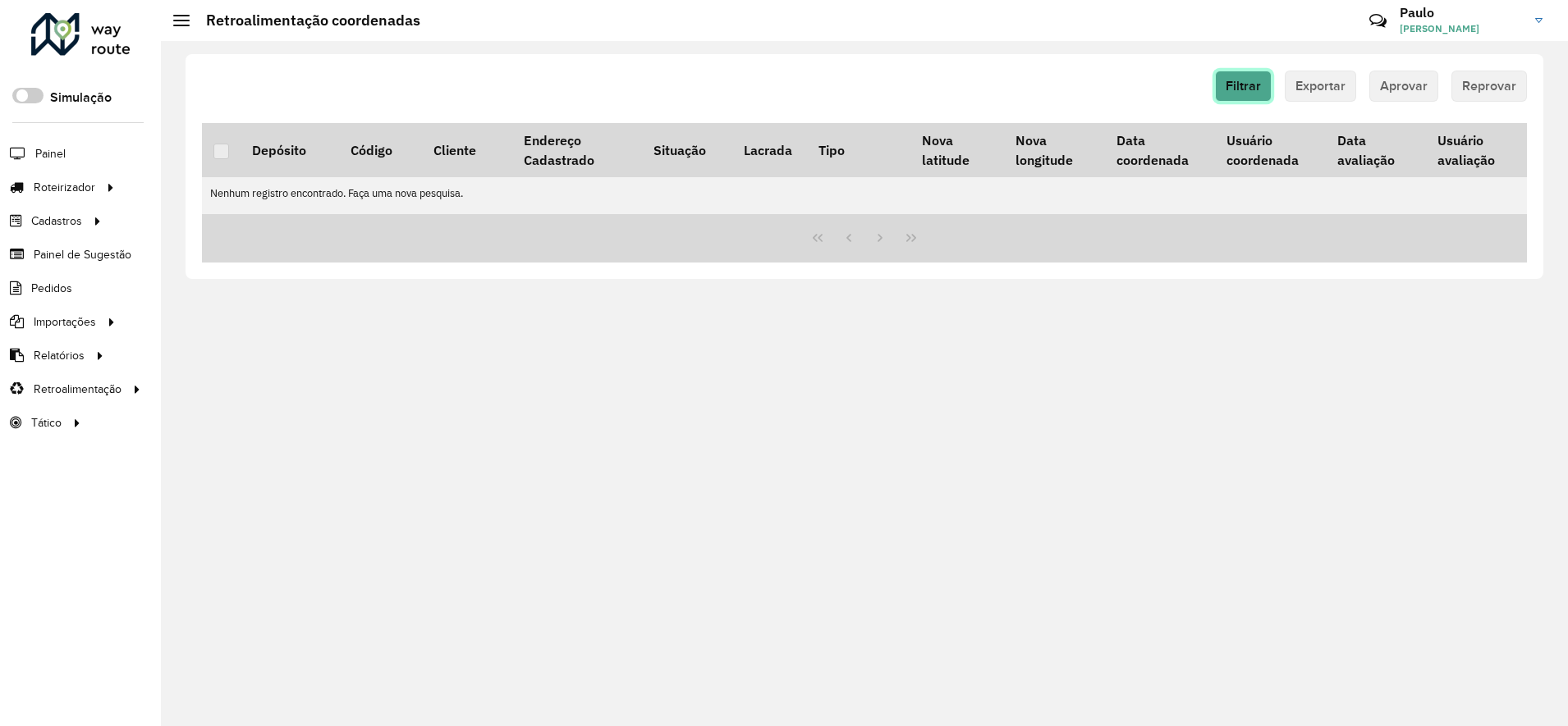
click at [1254, 87] on span "Filtrar" at bounding box center [1243, 85] width 35 height 14
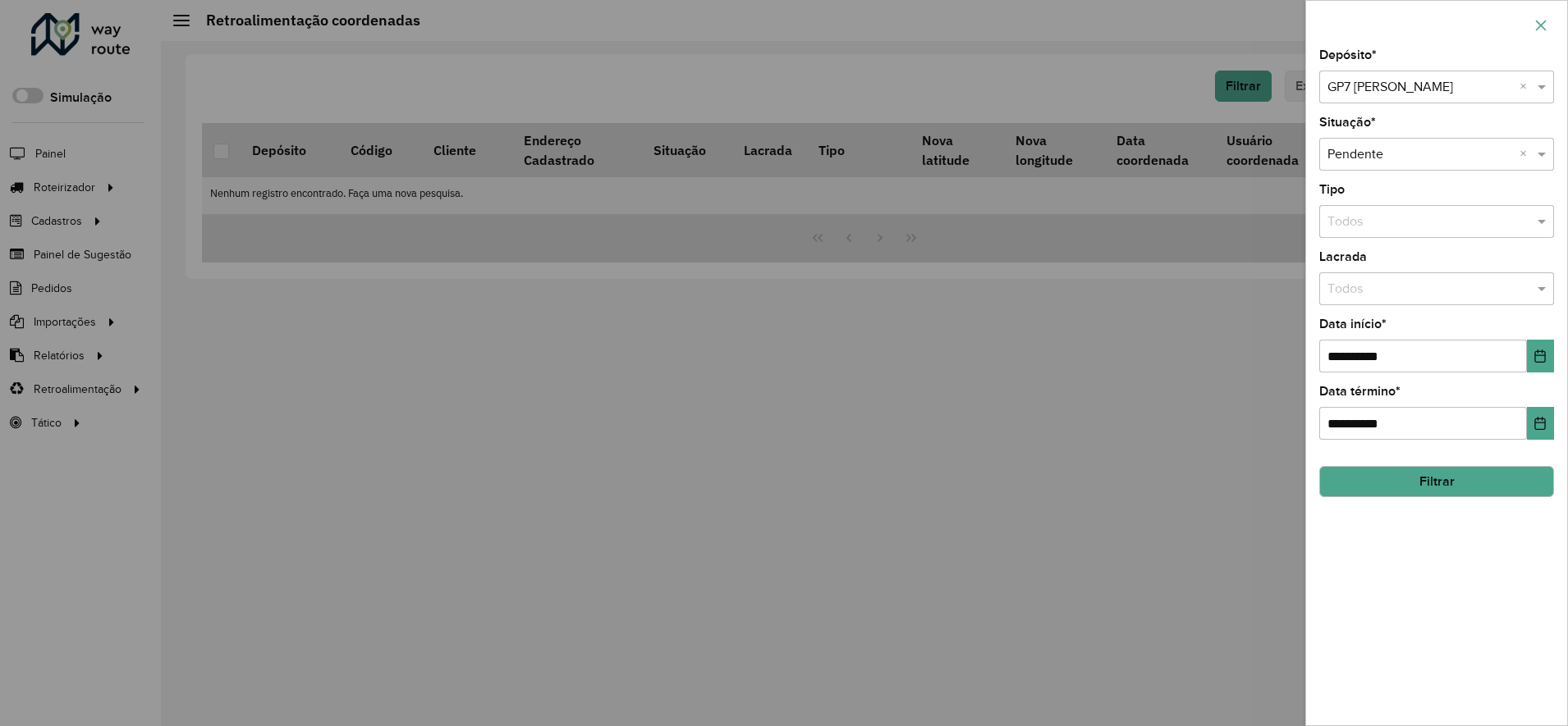
click at [1540, 30] on icon "button" at bounding box center [1540, 25] width 13 height 13
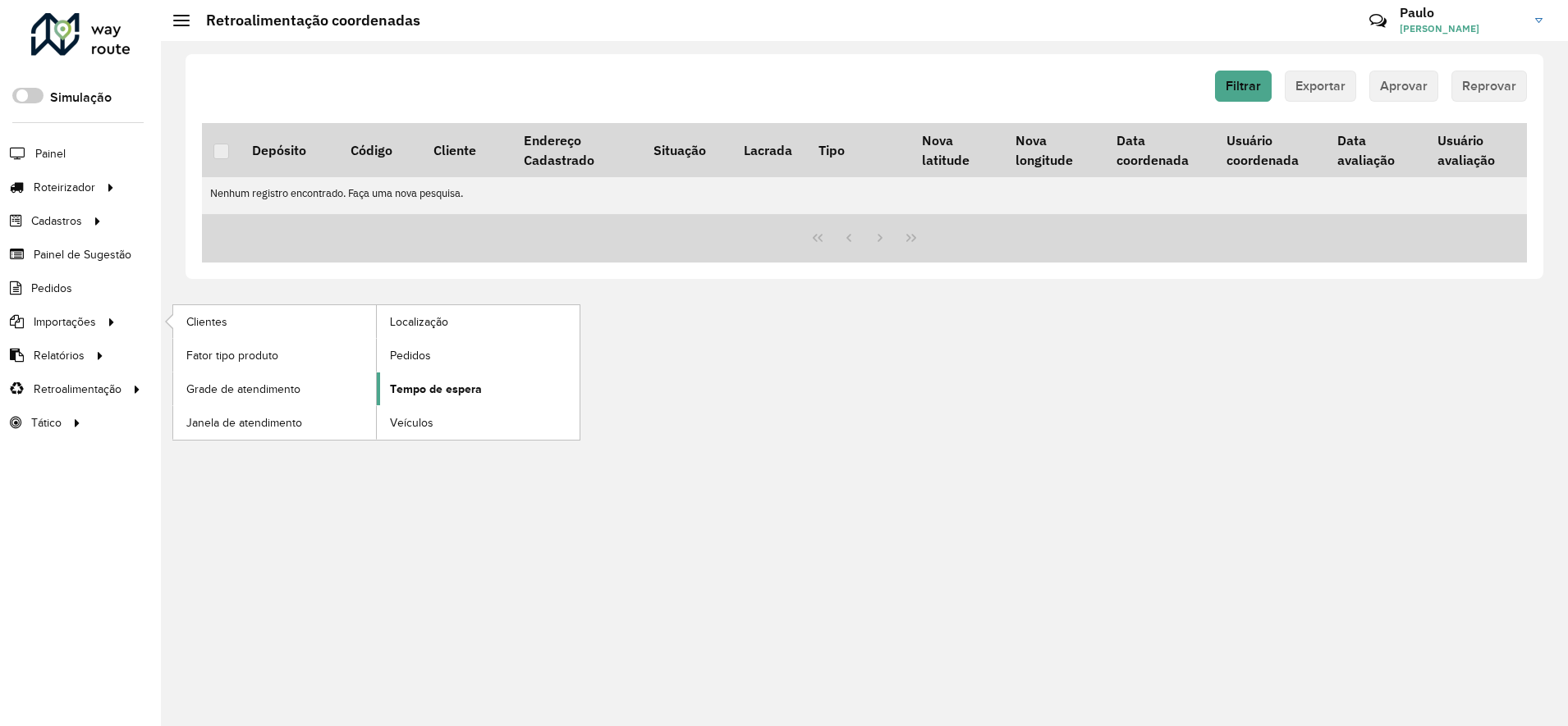
click at [449, 383] on span "Tempo de espera" at bounding box center [436, 390] width 92 height 18
